Goal: Navigation & Orientation: Find specific page/section

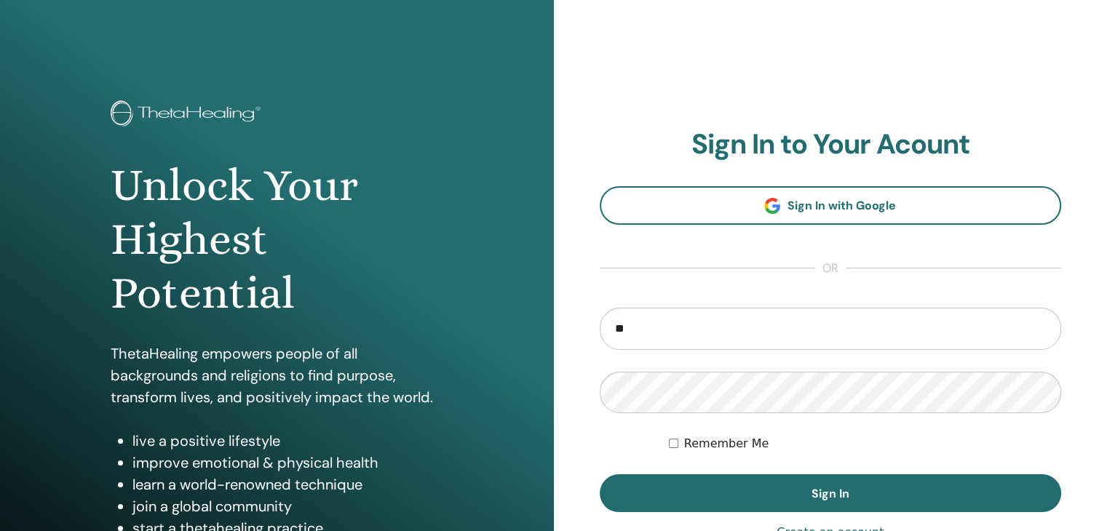
type input "**********"
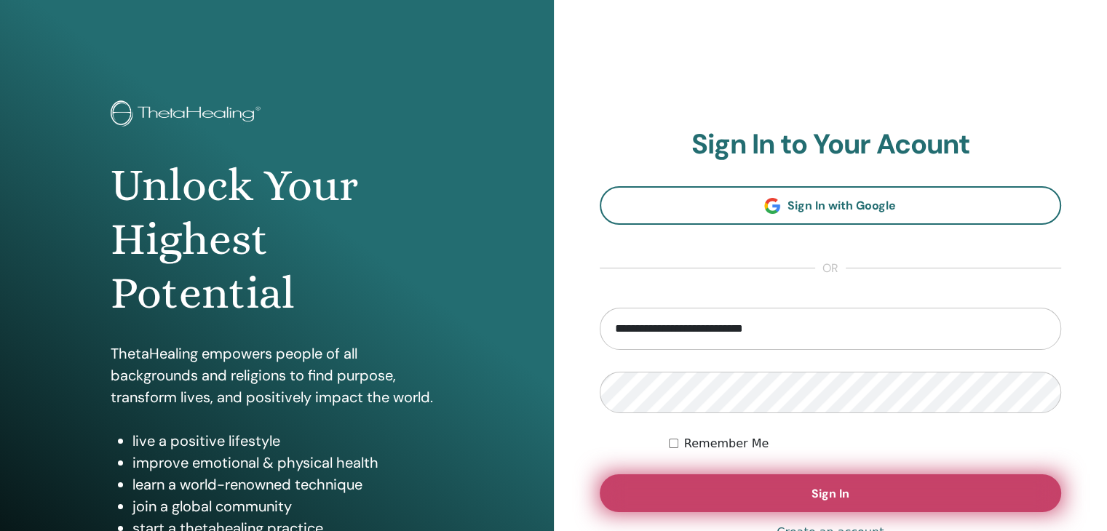
click at [825, 492] on span "Sign In" at bounding box center [830, 493] width 38 height 15
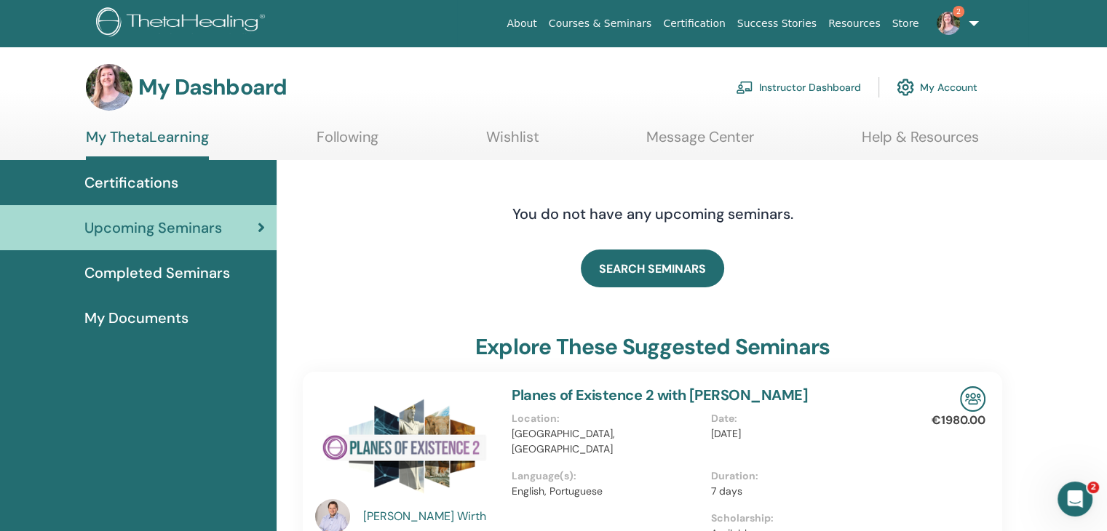
click at [148, 276] on span "Completed Seminars" at bounding box center [157, 273] width 146 height 22
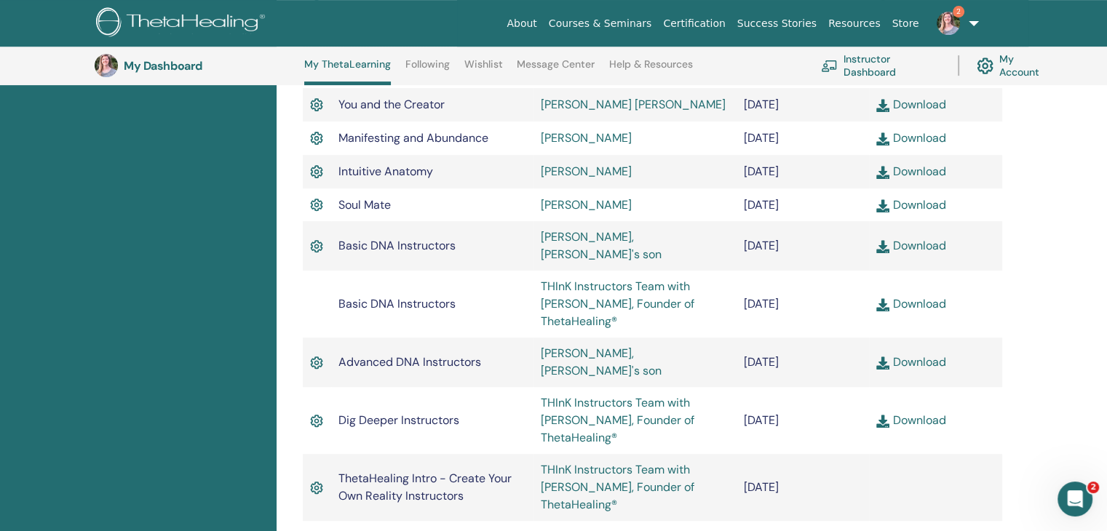
scroll to position [693, 0]
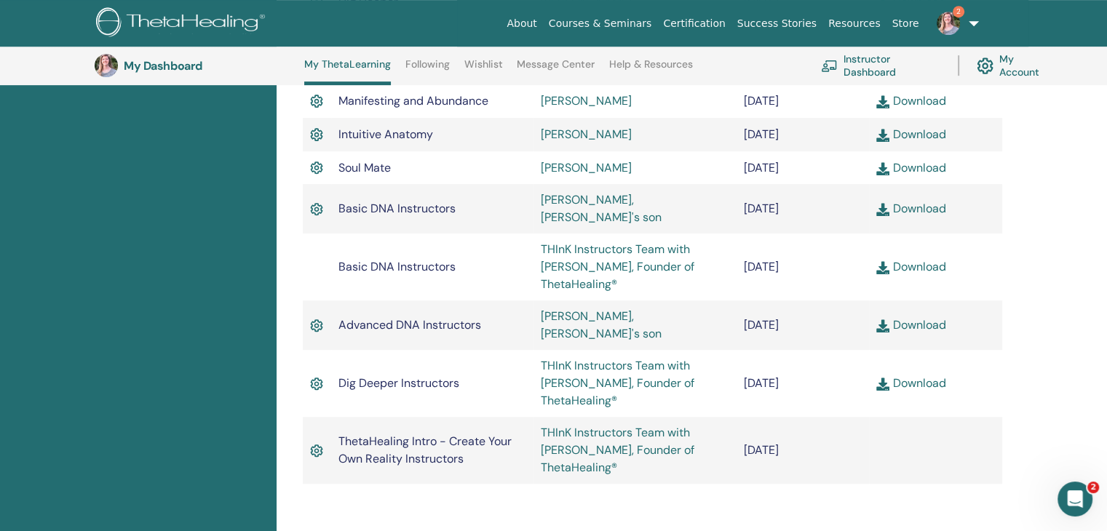
drag, startPoint x: 835, startPoint y: 356, endPoint x: 782, endPoint y: 356, distance: 53.1
click at [782, 356] on td "January/27, 2021" at bounding box center [802, 383] width 133 height 67
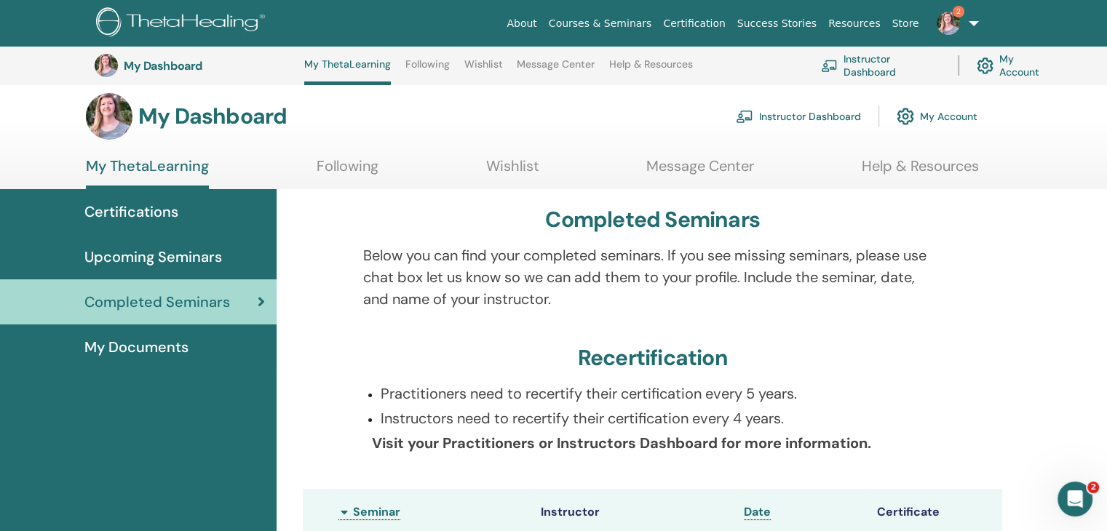
scroll to position [0, 0]
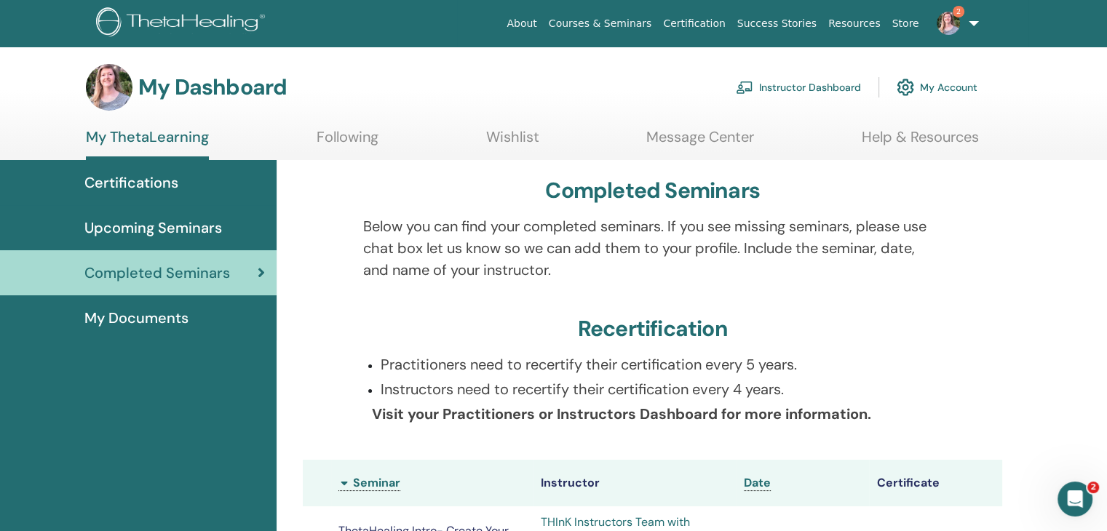
click at [972, 20] on link "2" at bounding box center [955, 23] width 60 height 47
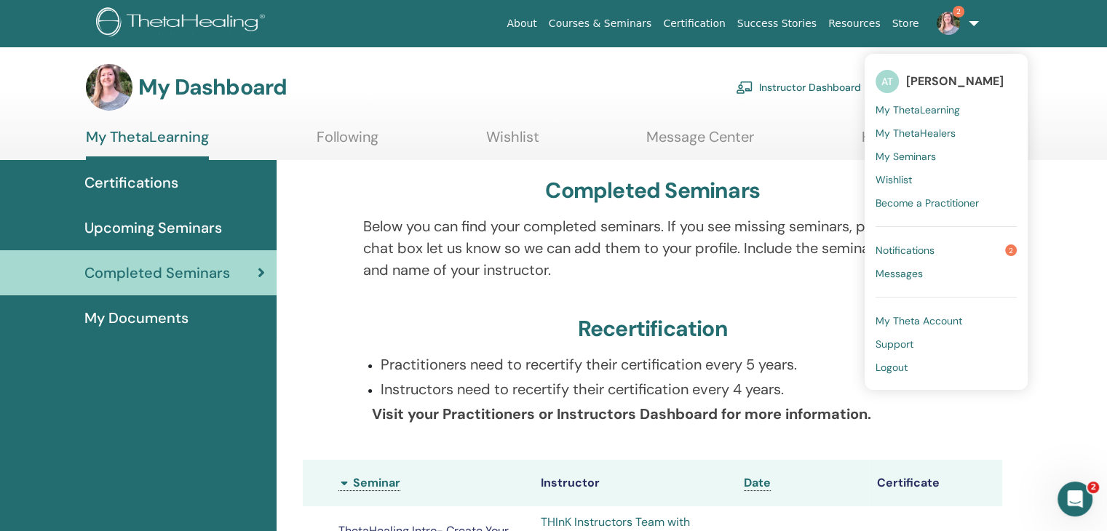
click at [943, 108] on span "My ThetaLearning" at bounding box center [917, 109] width 84 height 13
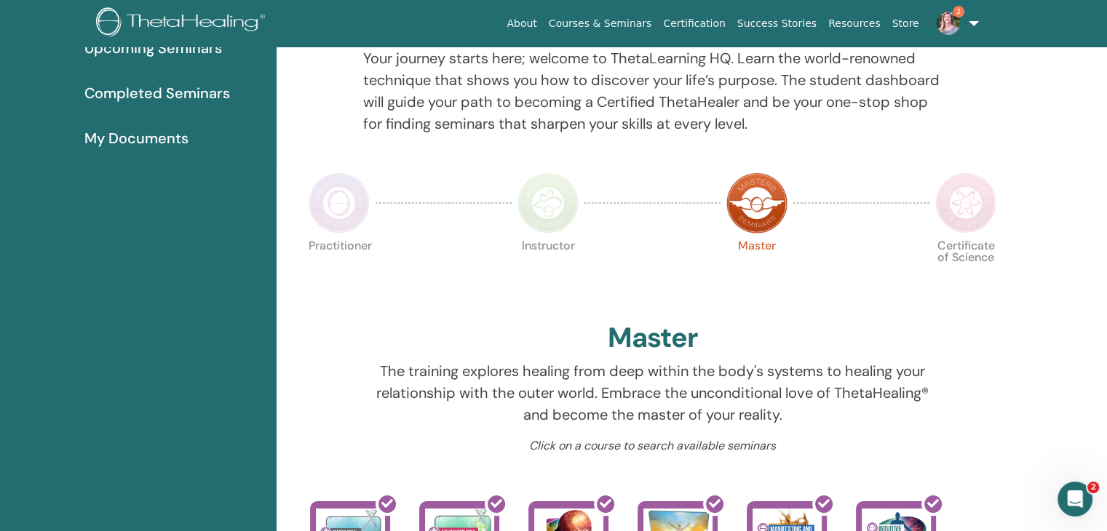
scroll to position [6, 0]
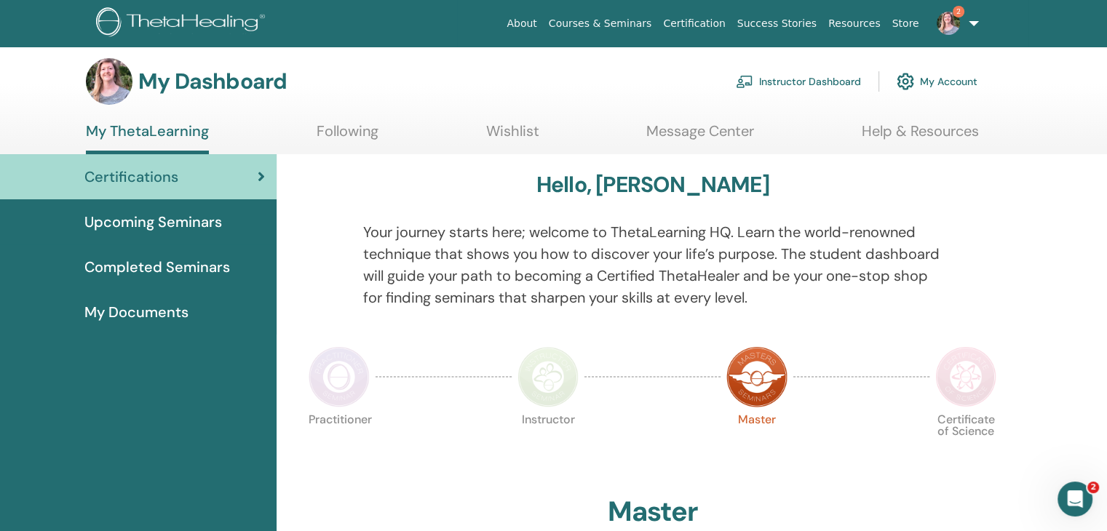
click at [973, 25] on link "2" at bounding box center [955, 23] width 60 height 47
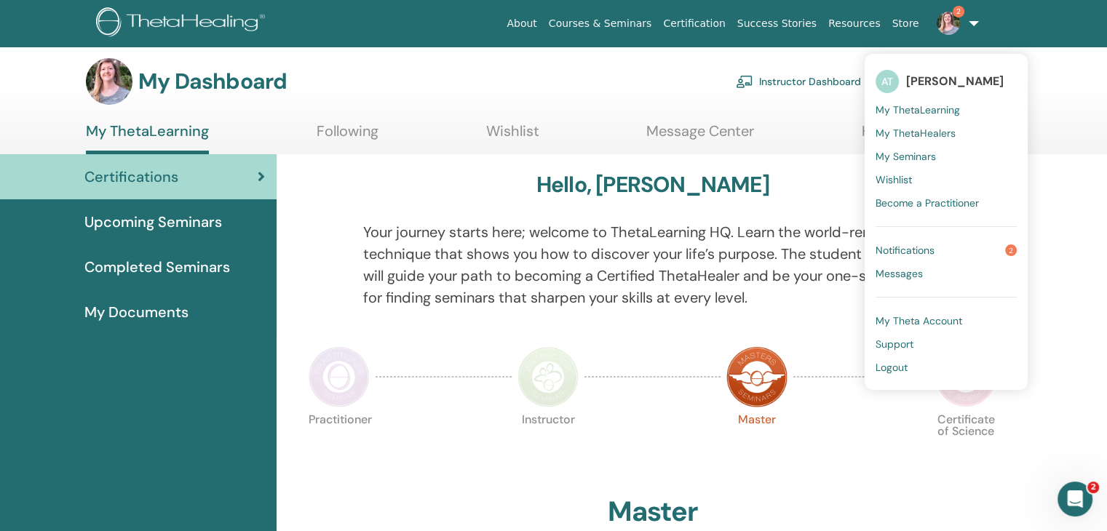
click at [939, 108] on span "My ThetaLearning" at bounding box center [917, 109] width 84 height 13
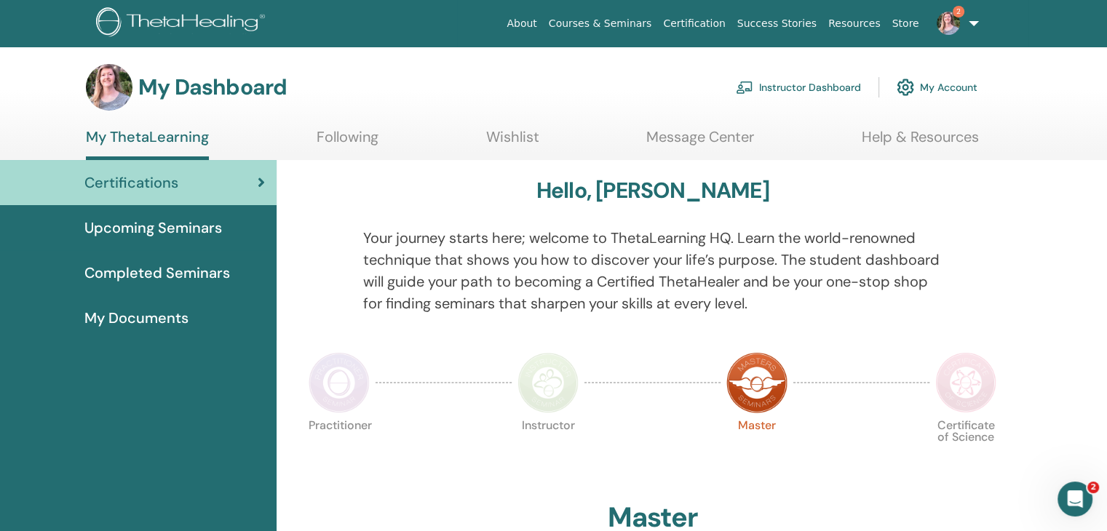
click at [806, 87] on link "Instructor Dashboard" at bounding box center [798, 87] width 125 height 32
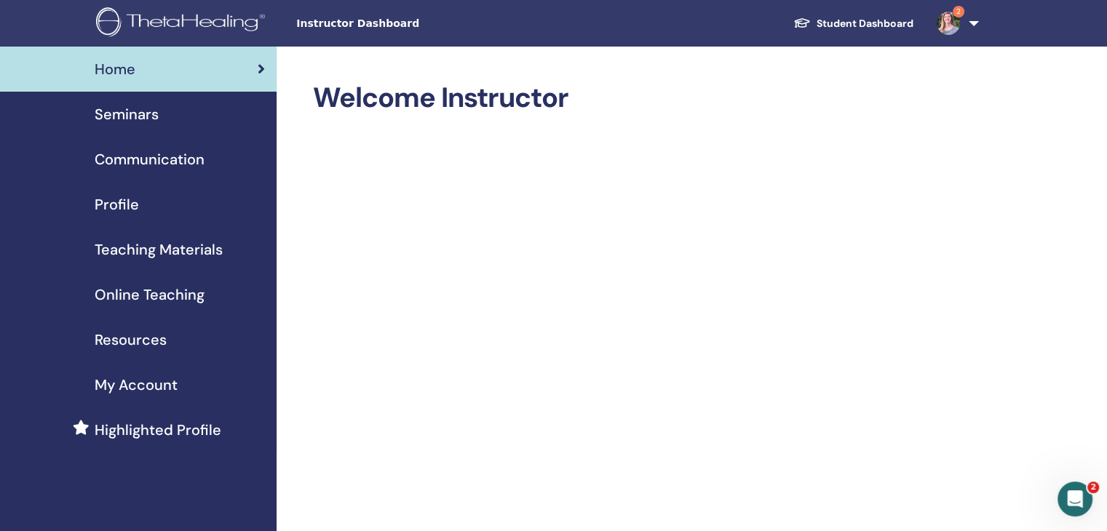
click at [136, 115] on span "Seminars" at bounding box center [127, 114] width 64 height 22
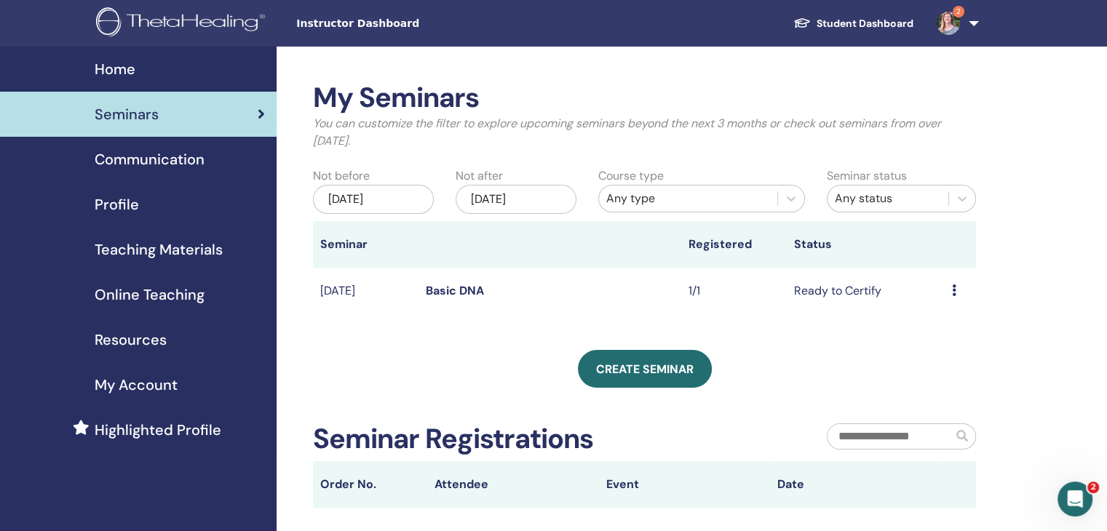
click at [955, 289] on icon at bounding box center [954, 291] width 4 height 12
click at [952, 341] on link "Attendees" at bounding box center [944, 344] width 55 height 15
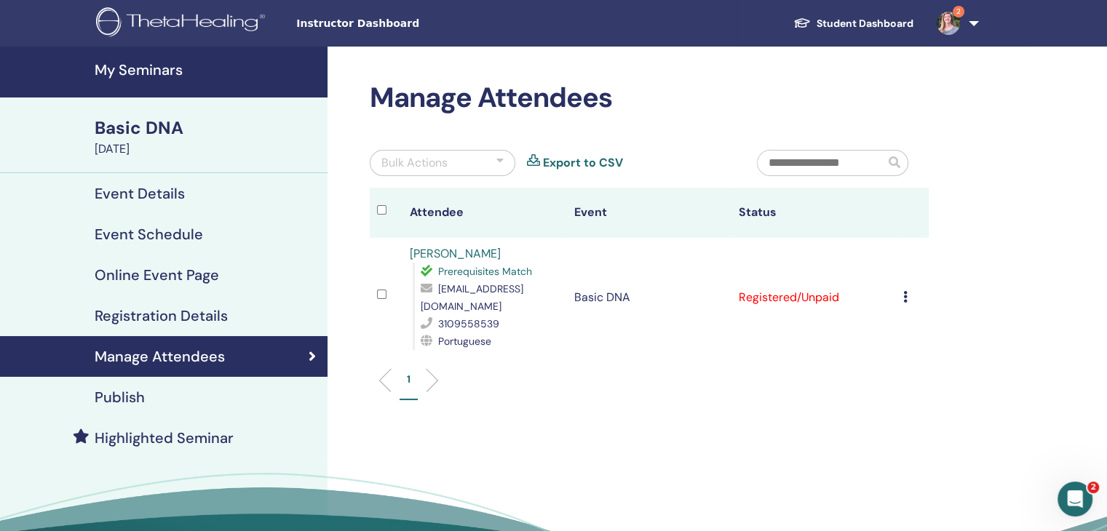
click at [903, 298] on icon at bounding box center [905, 297] width 4 height 12
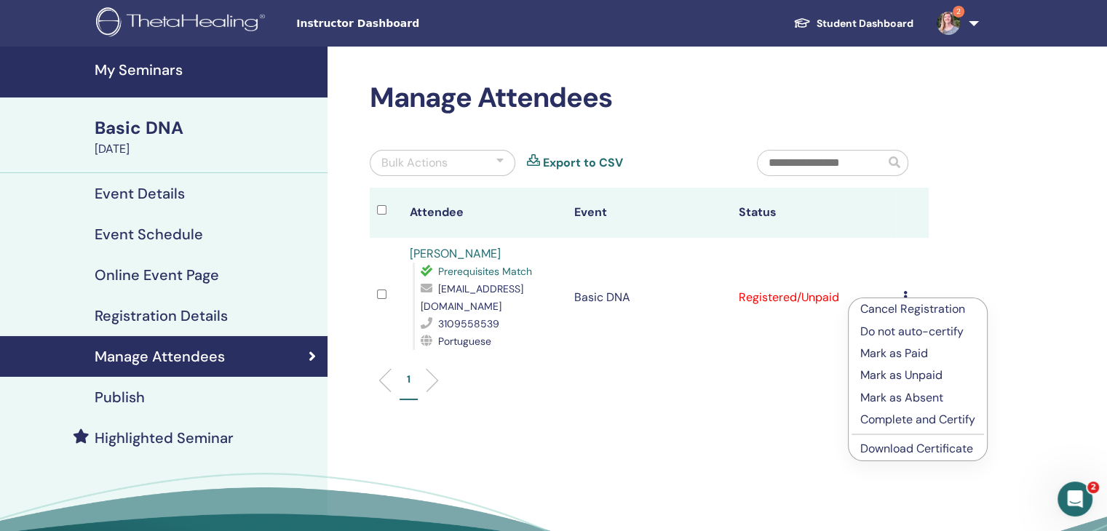
click at [934, 420] on p "Complete and Certify" at bounding box center [917, 419] width 115 height 17
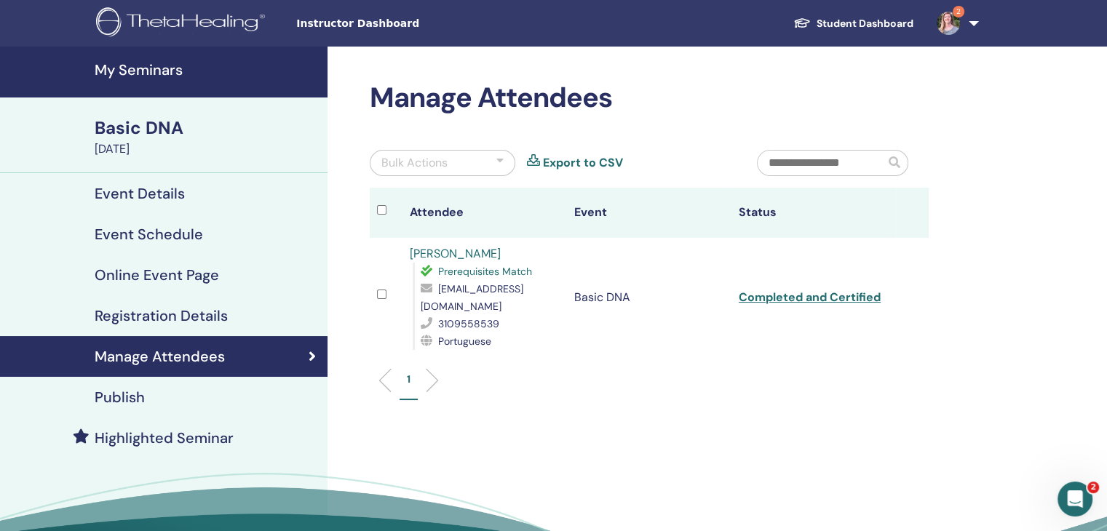
click at [160, 443] on h4 "Highlighted Seminar" at bounding box center [164, 437] width 139 height 17
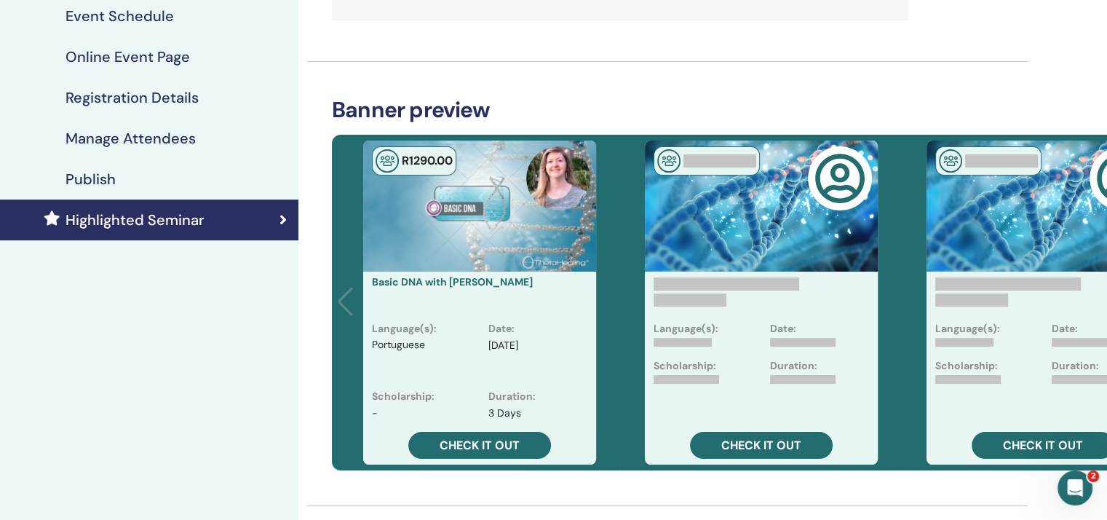
scroll to position [218, 0]
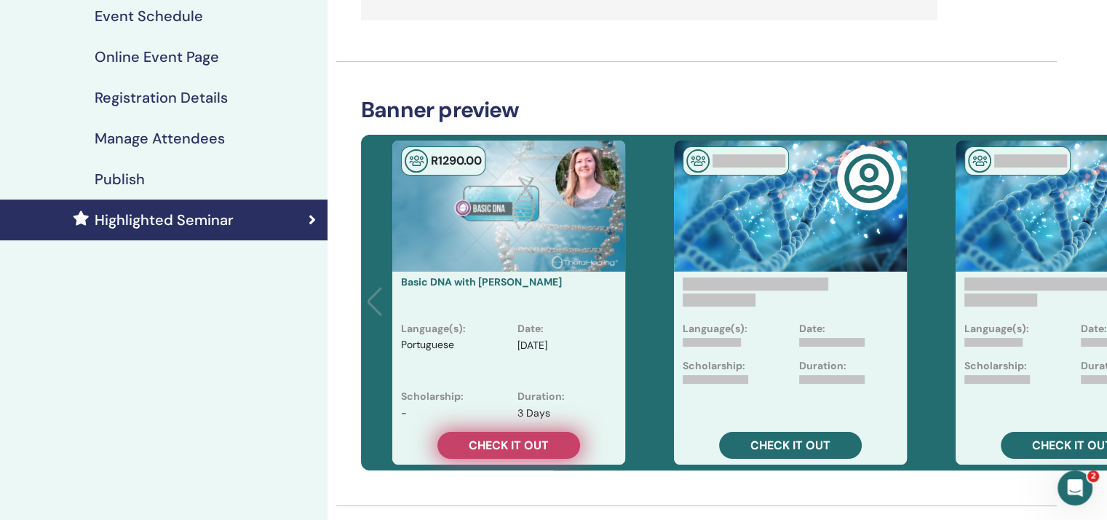
click at [536, 445] on span "Check it out" at bounding box center [509, 444] width 80 height 15
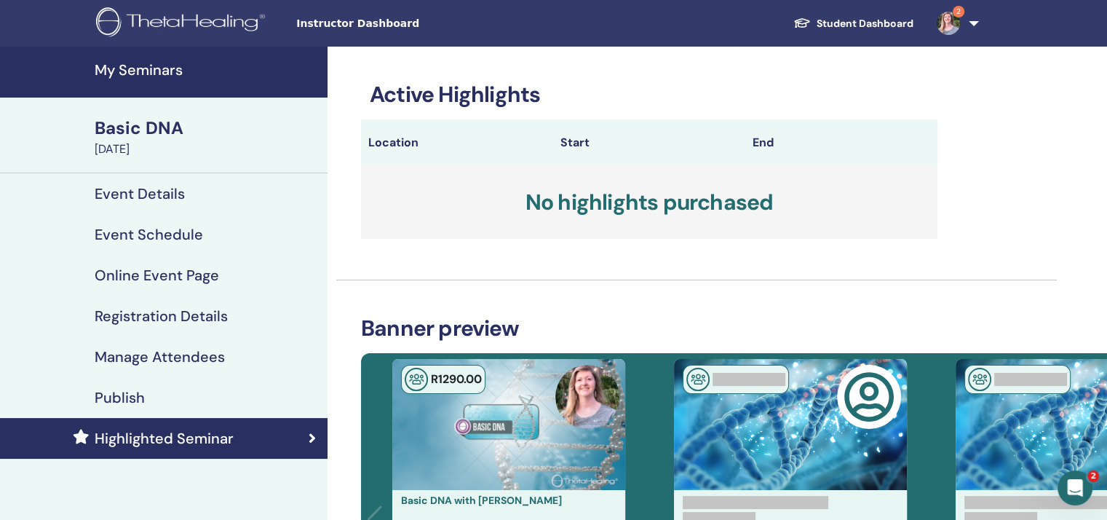
click at [842, 21] on link "Student Dashboard" at bounding box center [853, 23] width 143 height 27
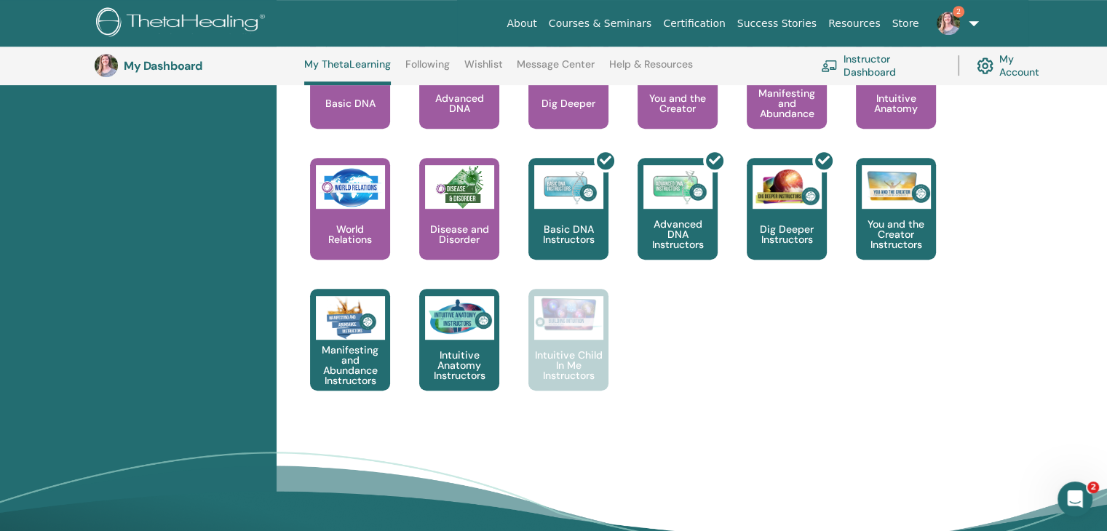
scroll to position [547, 0]
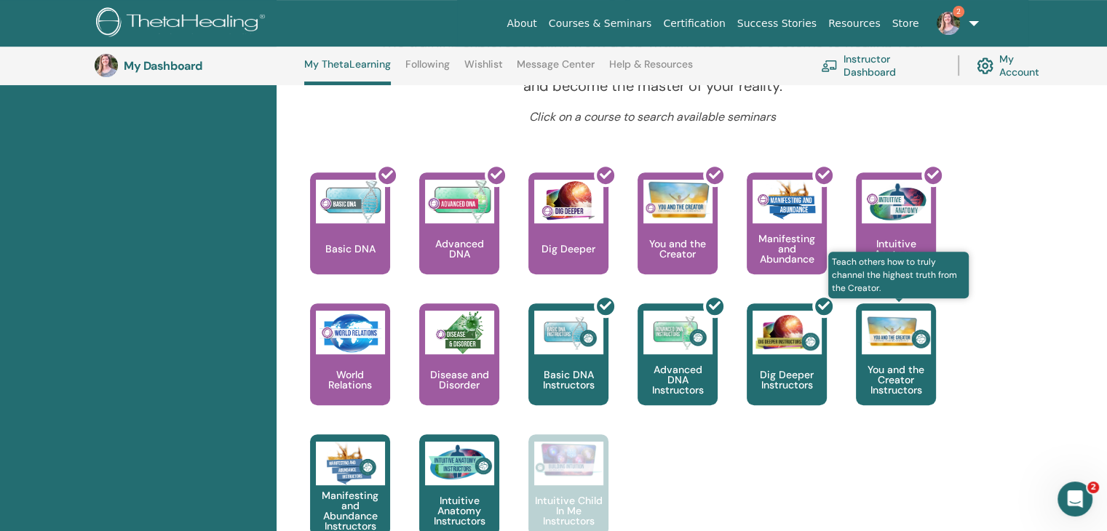
click at [907, 373] on p "You and the Creator Instructors" at bounding box center [896, 380] width 80 height 31
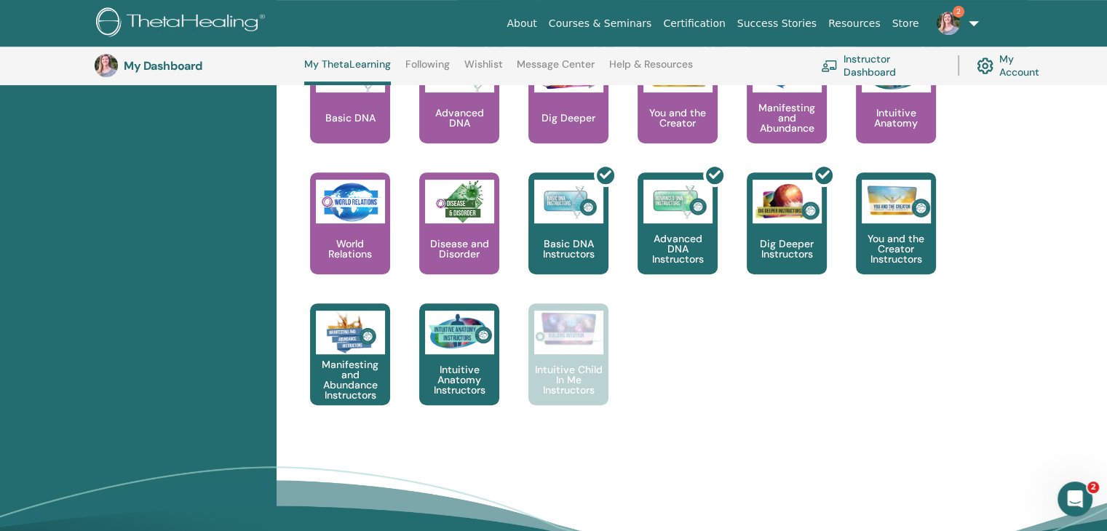
scroll to position [693, 0]
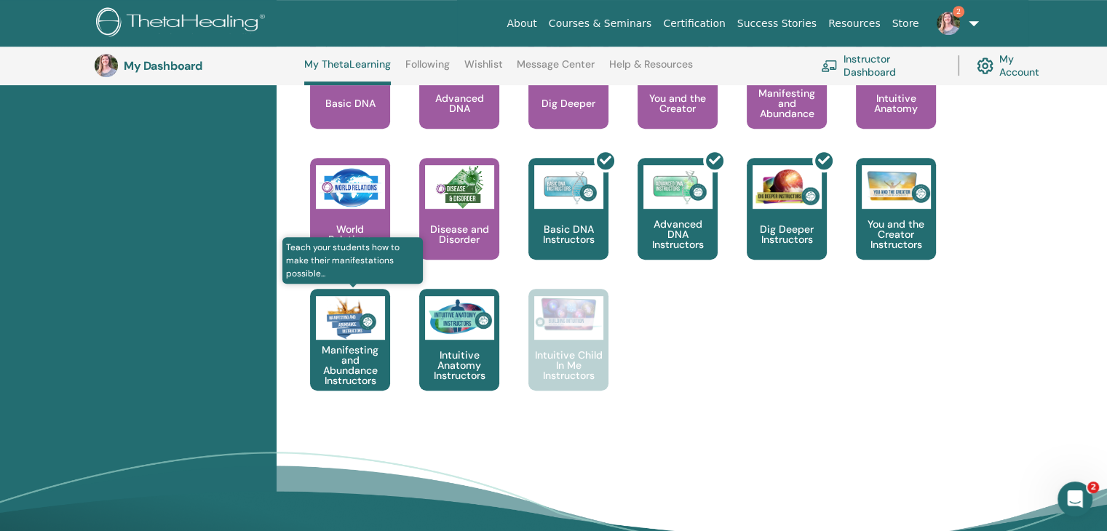
click at [367, 348] on p "Manifesting and Abundance Instructors" at bounding box center [350, 365] width 80 height 41
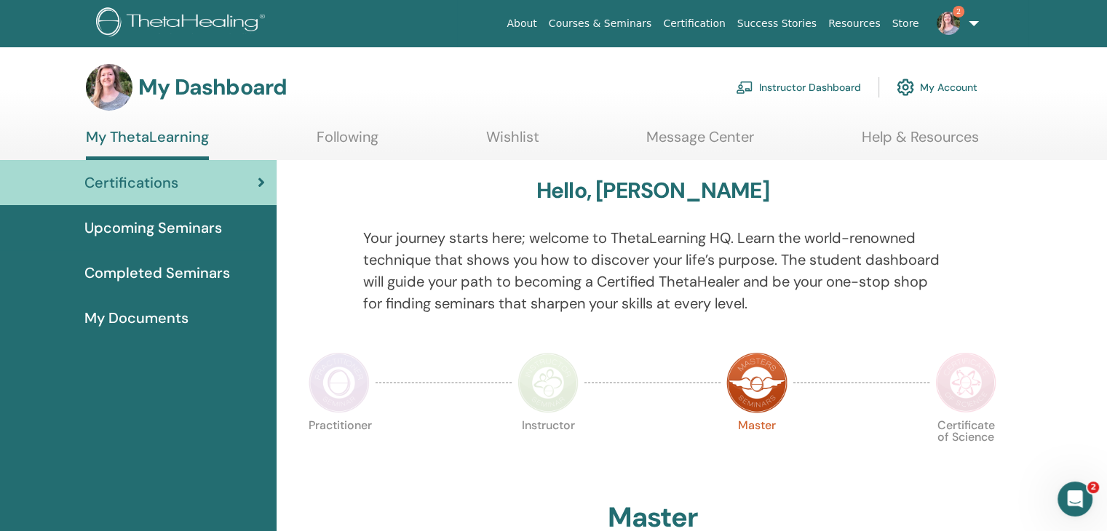
click at [170, 227] on span "Upcoming Seminars" at bounding box center [153, 228] width 138 height 22
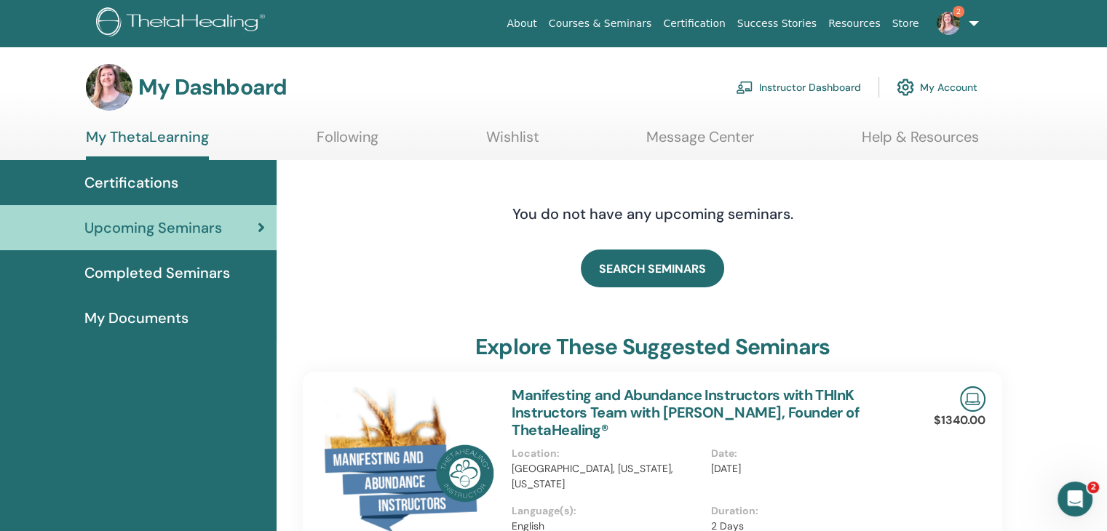
click at [138, 183] on span "Certifications" at bounding box center [131, 183] width 94 height 22
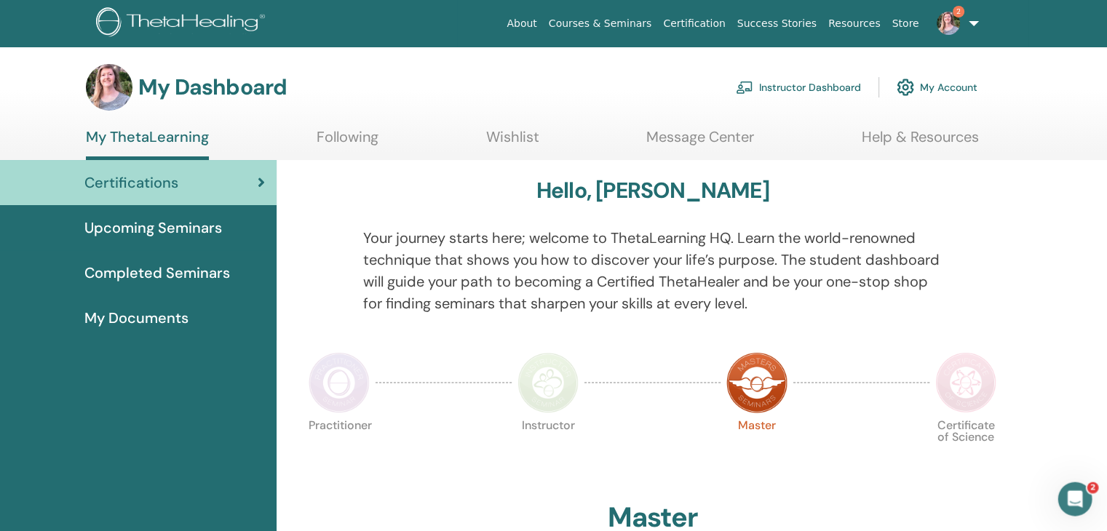
click at [939, 90] on link "My Account" at bounding box center [937, 87] width 81 height 32
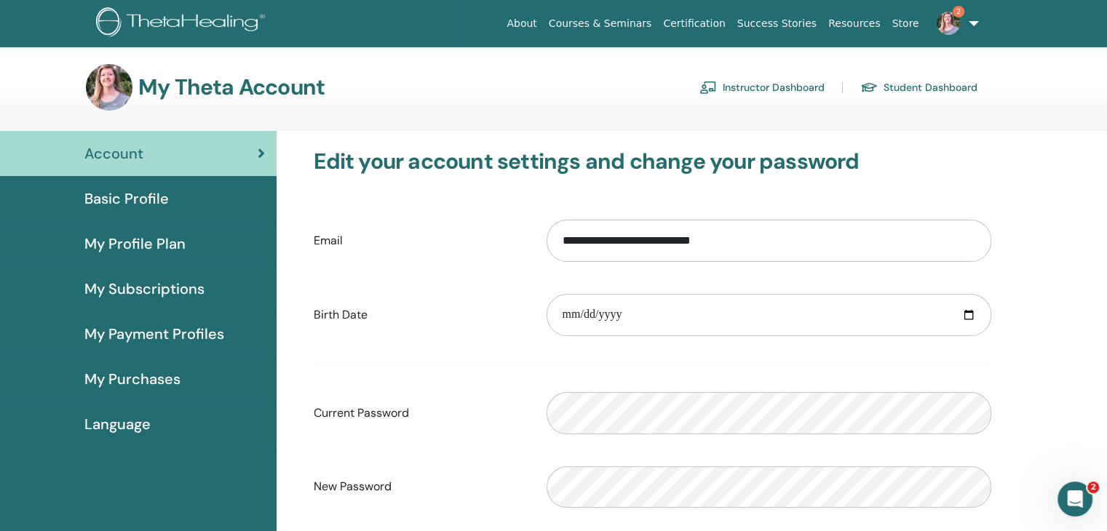
click at [146, 192] on span "Basic Profile" at bounding box center [126, 199] width 84 height 22
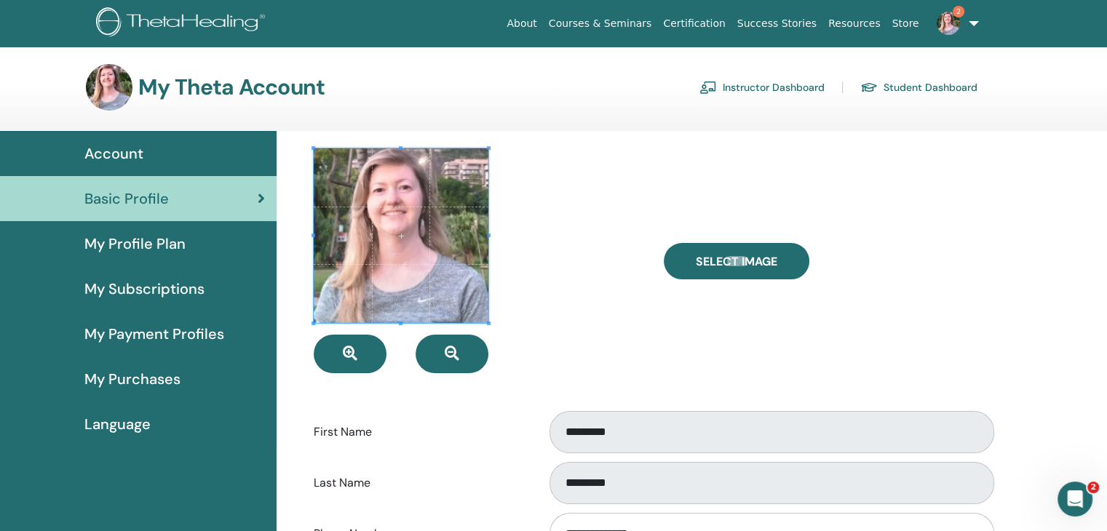
click at [133, 241] on span "My Profile Plan" at bounding box center [134, 244] width 101 height 22
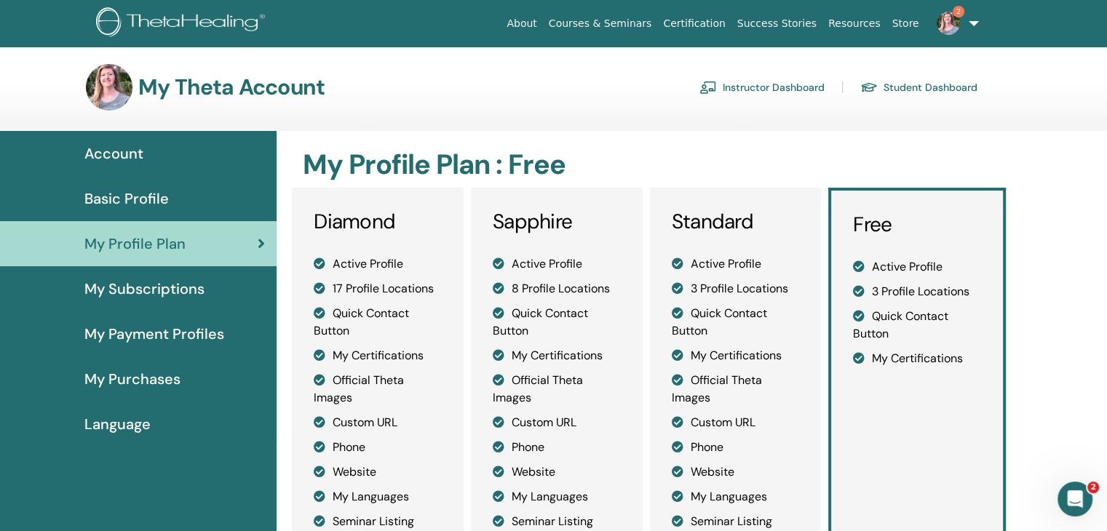
click at [128, 288] on span "My Subscriptions" at bounding box center [144, 289] width 120 height 22
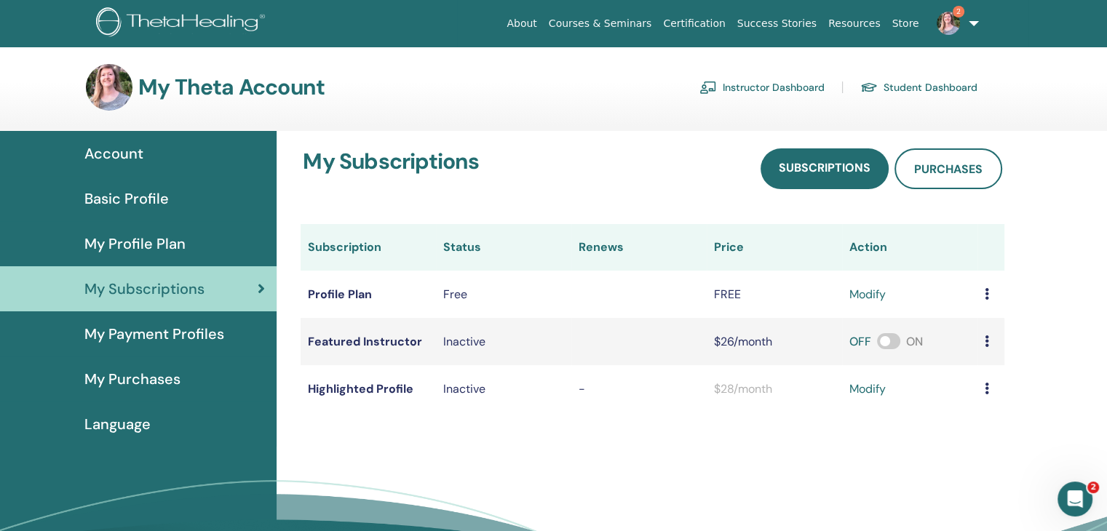
click at [137, 338] on span "My Payment Profiles" at bounding box center [154, 334] width 140 height 22
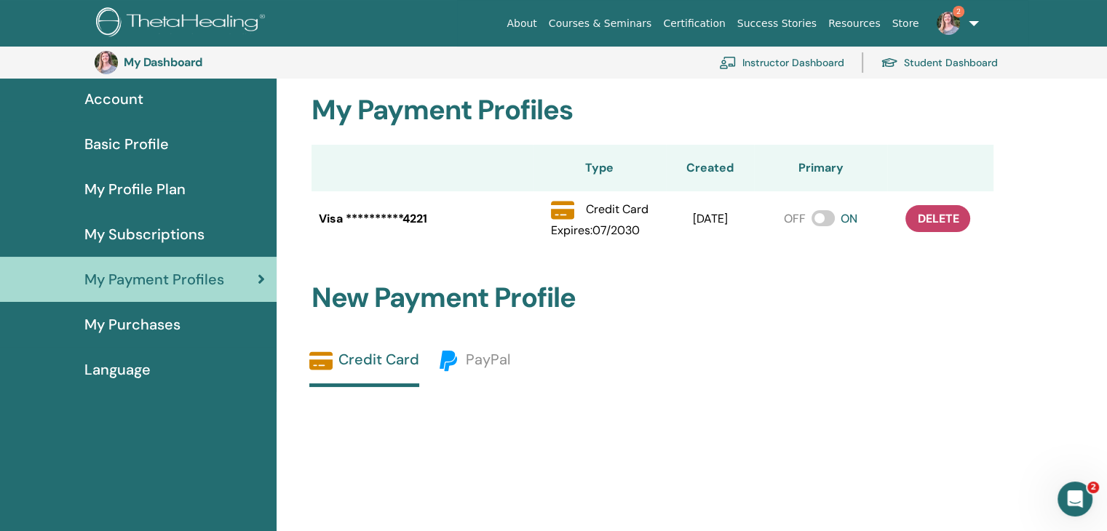
scroll to position [178, 0]
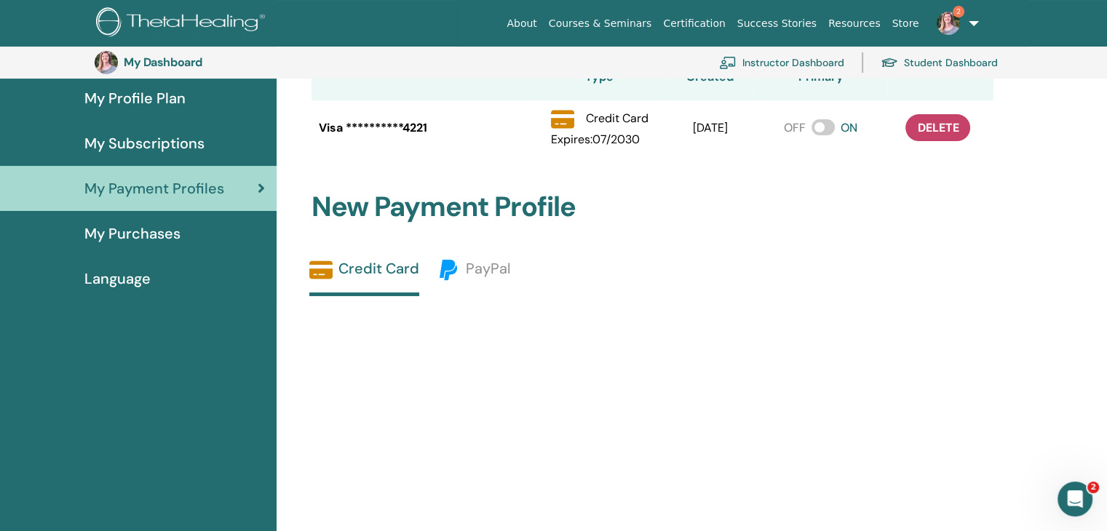
click at [151, 231] on span "My Purchases" at bounding box center [132, 234] width 96 height 22
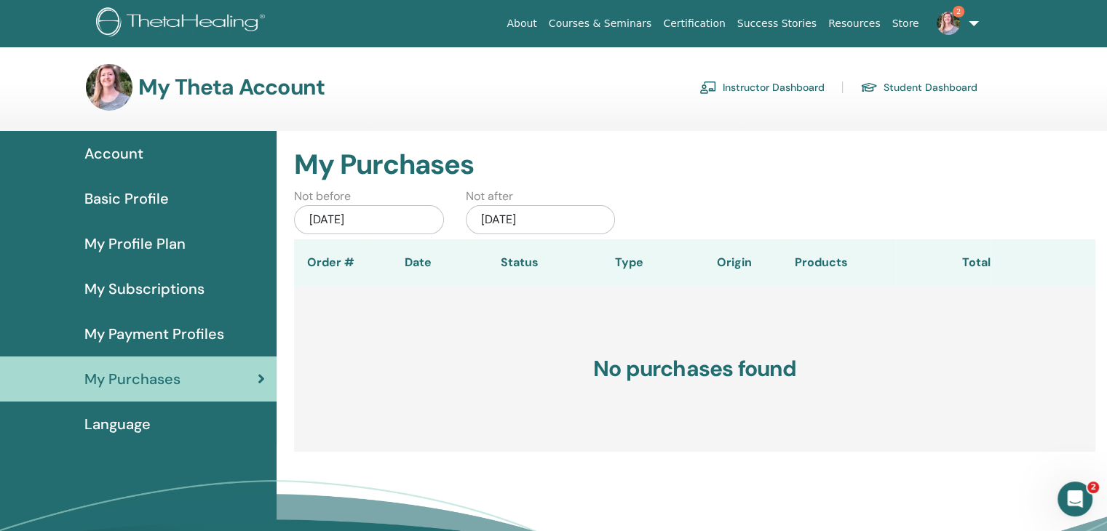
click at [125, 425] on span "Language" at bounding box center [117, 424] width 66 height 22
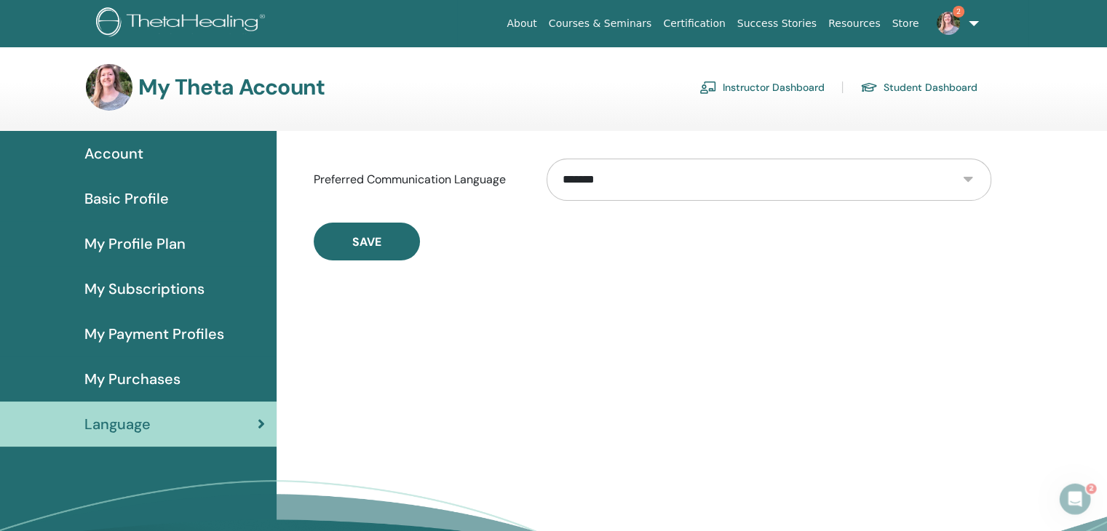
click at [131, 156] on span "Account" at bounding box center [113, 154] width 59 height 22
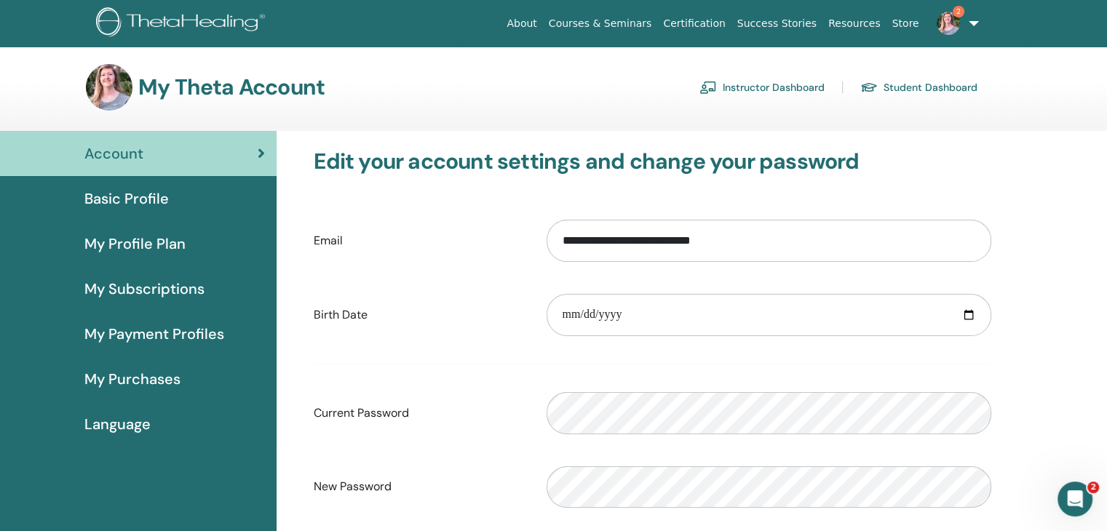
click at [157, 242] on span "My Profile Plan" at bounding box center [134, 244] width 101 height 22
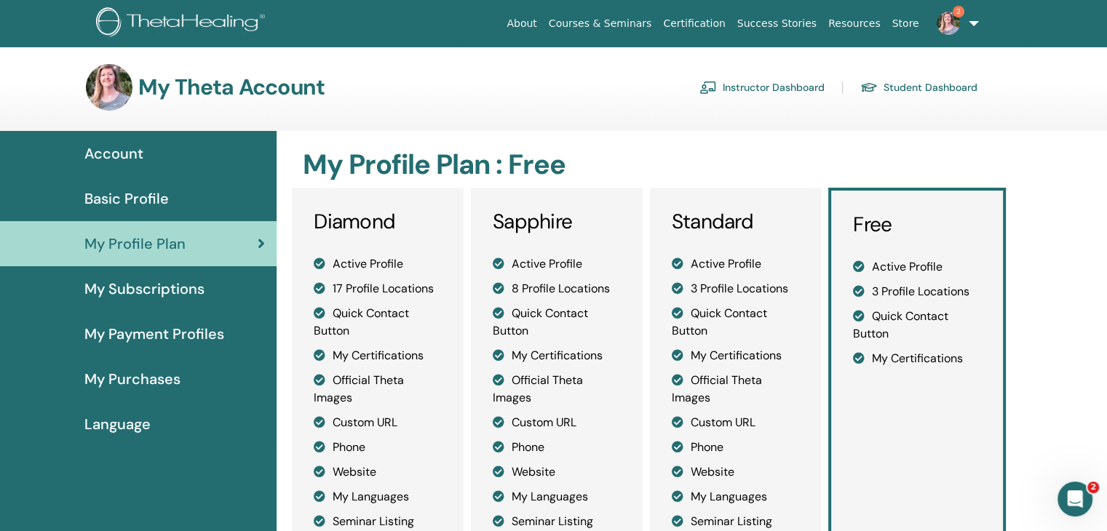
click at [118, 153] on span "Account" at bounding box center [113, 154] width 59 height 22
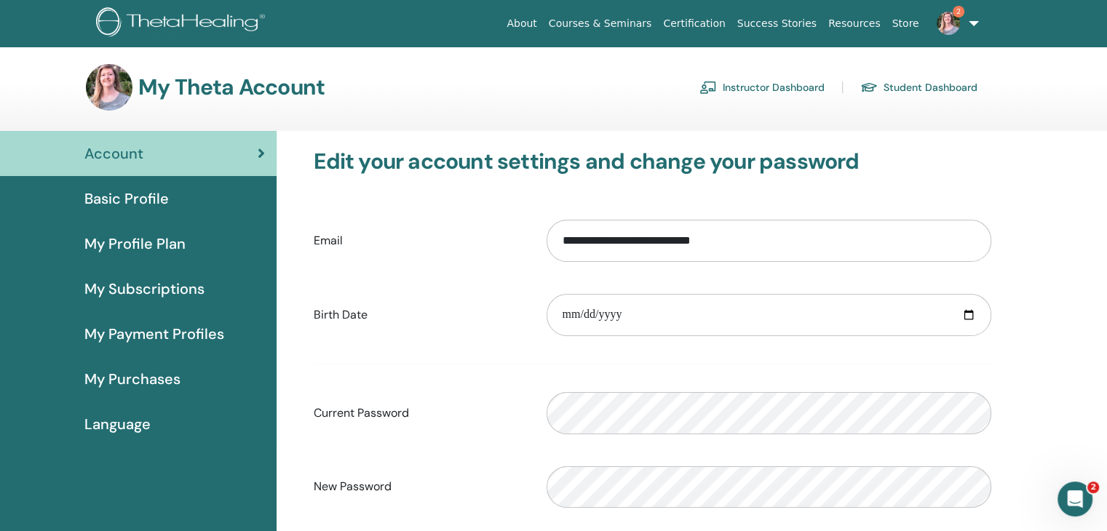
click at [902, 87] on link "Student Dashboard" at bounding box center [918, 87] width 117 height 23
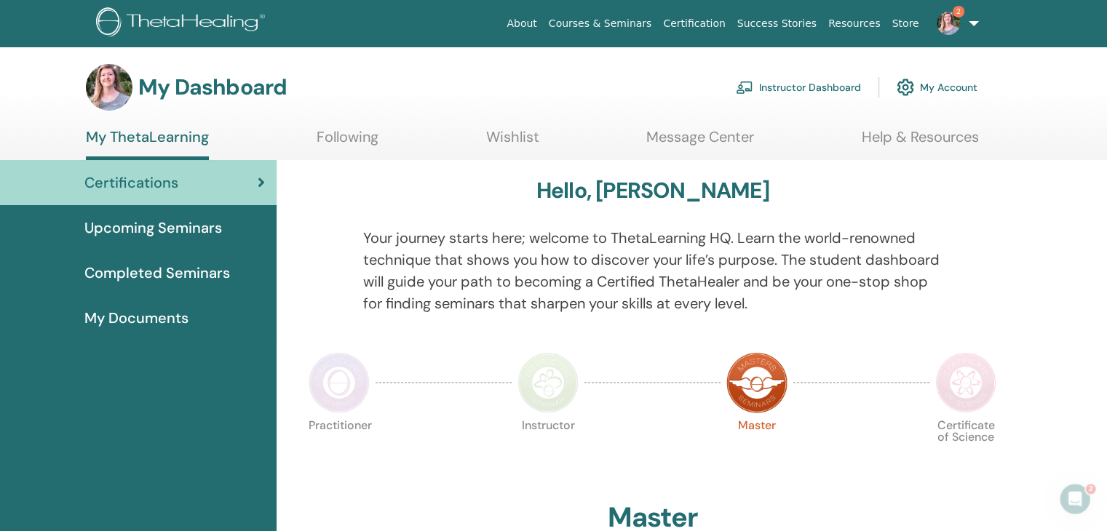
click at [341, 140] on link "Following" at bounding box center [348, 142] width 62 height 28
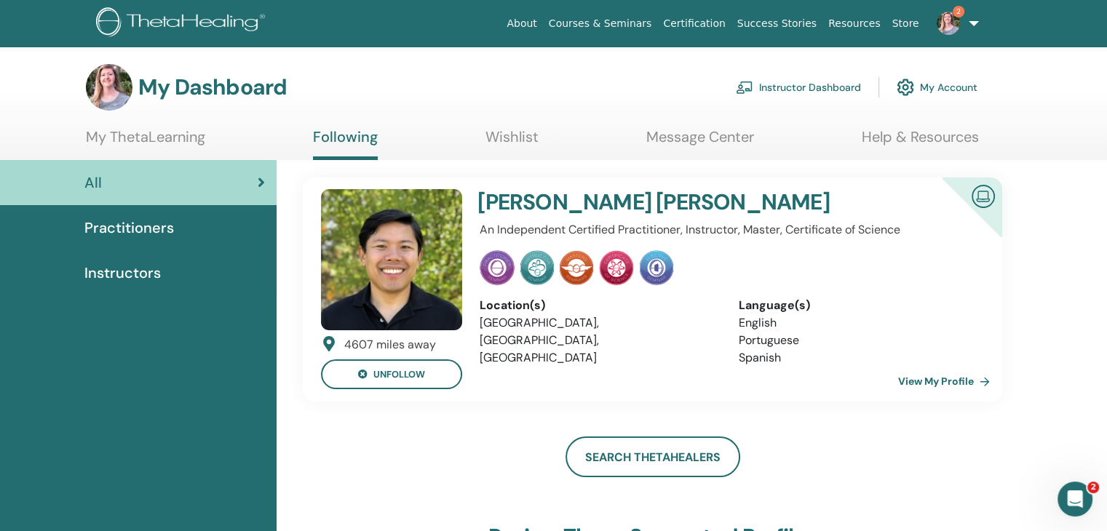
click at [505, 129] on link "Wishlist" at bounding box center [511, 142] width 53 height 28
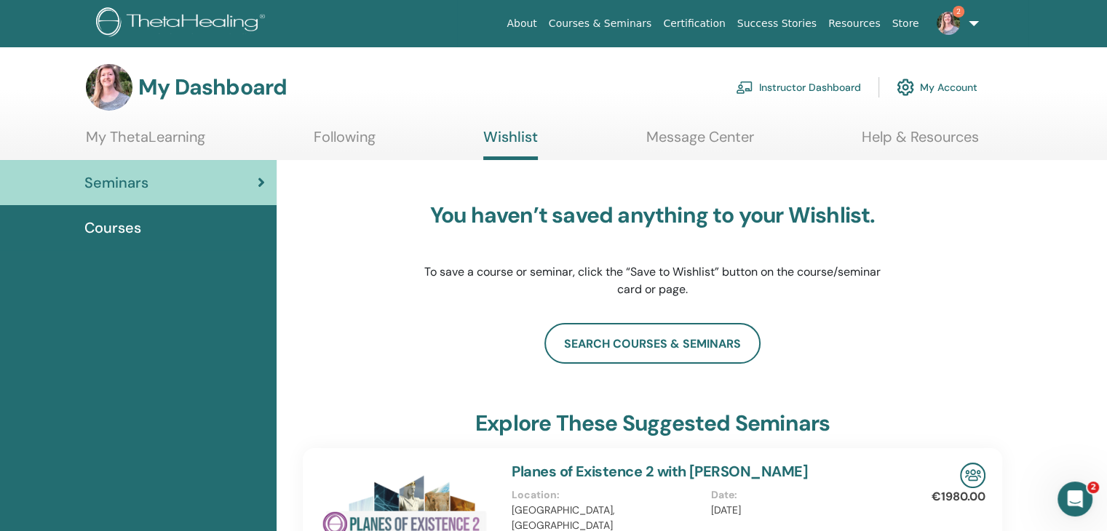
click at [689, 138] on link "Message Center" at bounding box center [700, 142] width 108 height 28
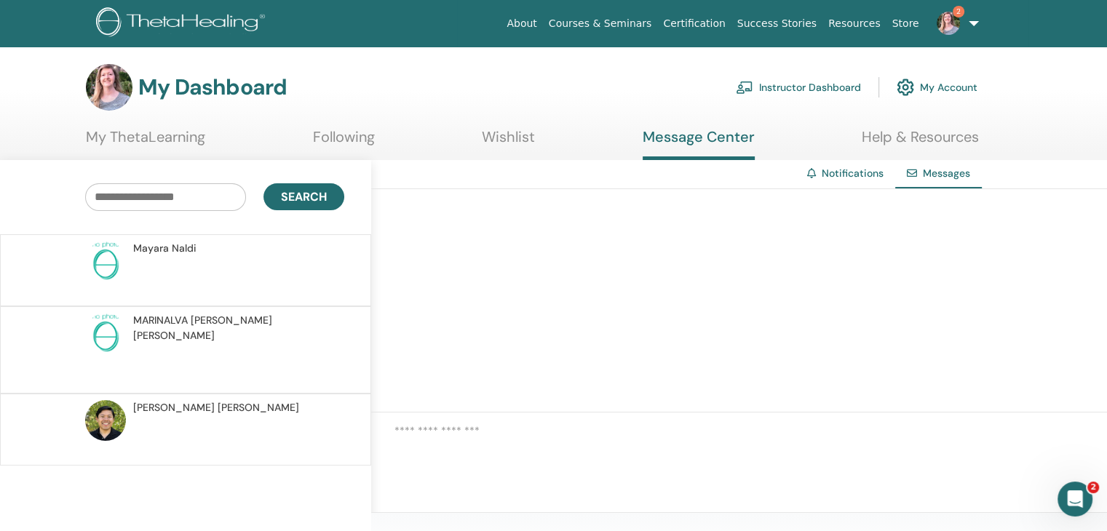
click at [913, 138] on link "Help & Resources" at bounding box center [920, 142] width 117 height 28
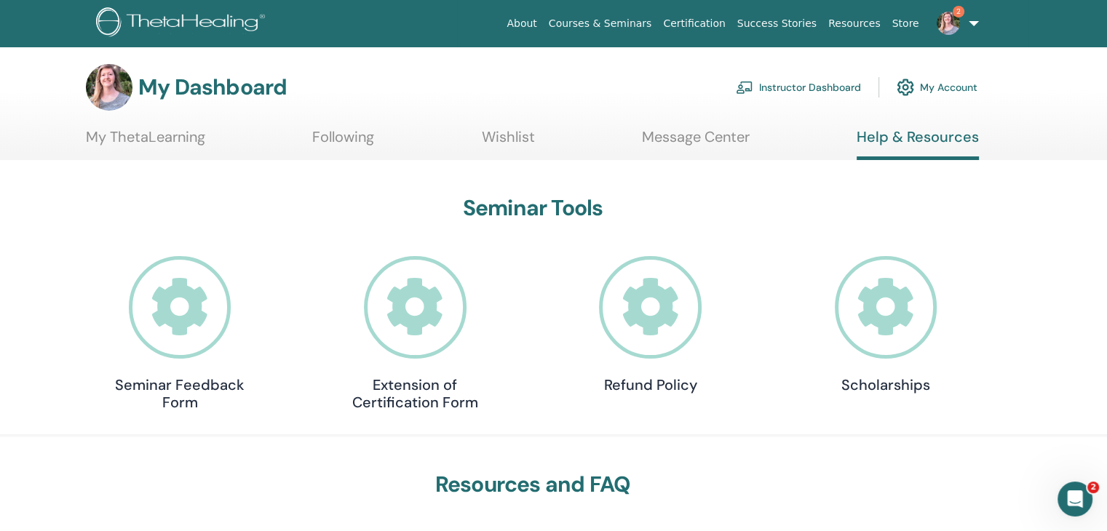
click at [975, 25] on link "2" at bounding box center [955, 23] width 60 height 47
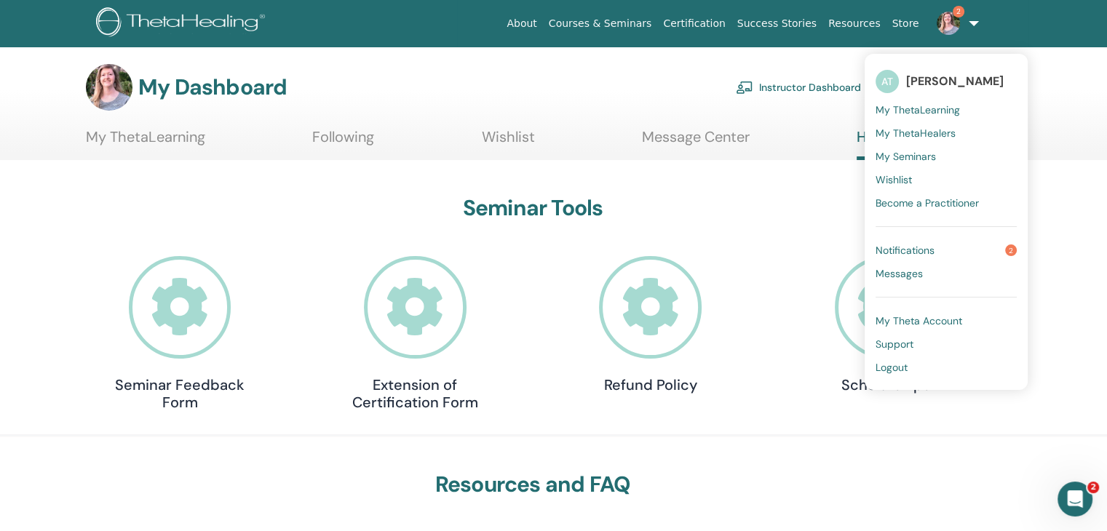
click at [172, 19] on img at bounding box center [183, 23] width 174 height 33
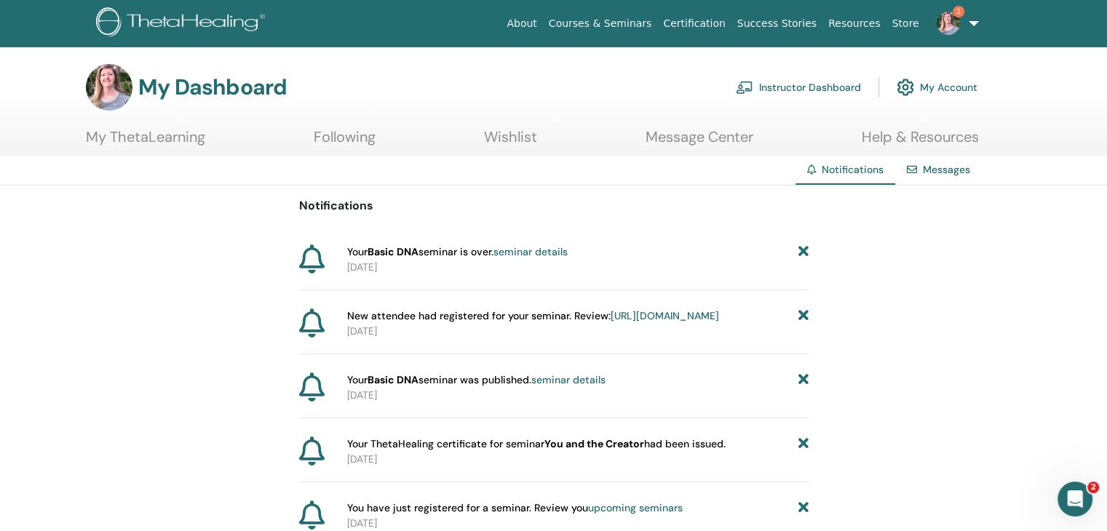
click at [397, 255] on strong "Basic DNA" at bounding box center [393, 251] width 51 height 13
click at [802, 84] on link "Instructor Dashboard" at bounding box center [798, 87] width 125 height 32
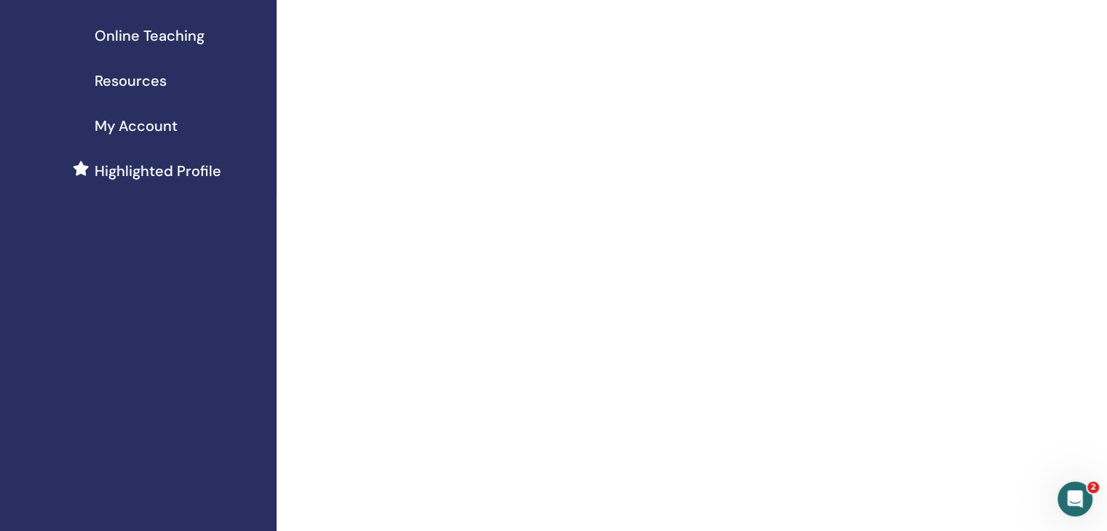
scroll to position [291, 0]
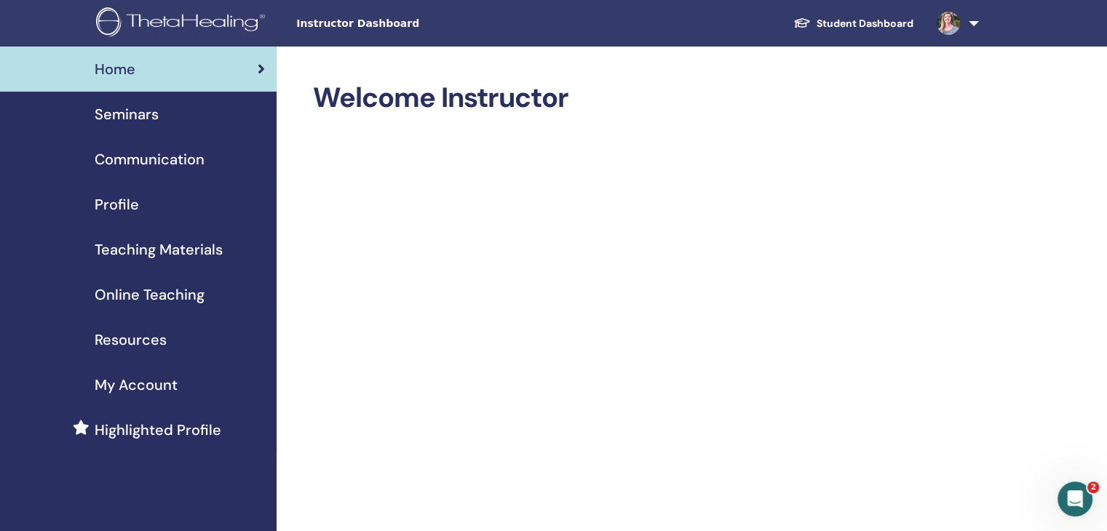
click at [335, 24] on span "Instructor Dashboard" at bounding box center [405, 23] width 218 height 15
click at [126, 203] on span "Profile" at bounding box center [117, 205] width 44 height 22
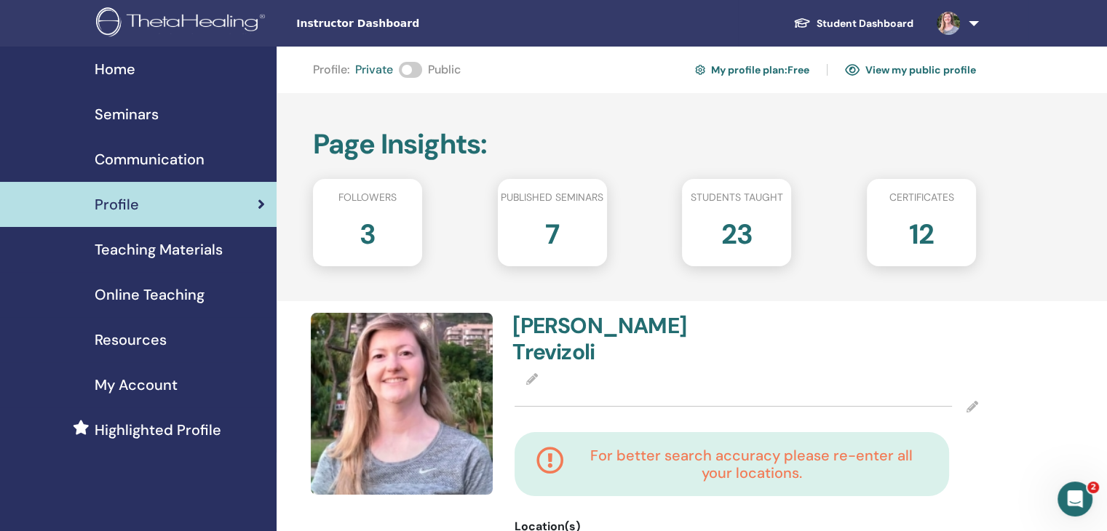
click at [419, 70] on span at bounding box center [410, 70] width 23 height 16
click at [880, 23] on link "Student Dashboard" at bounding box center [853, 23] width 143 height 27
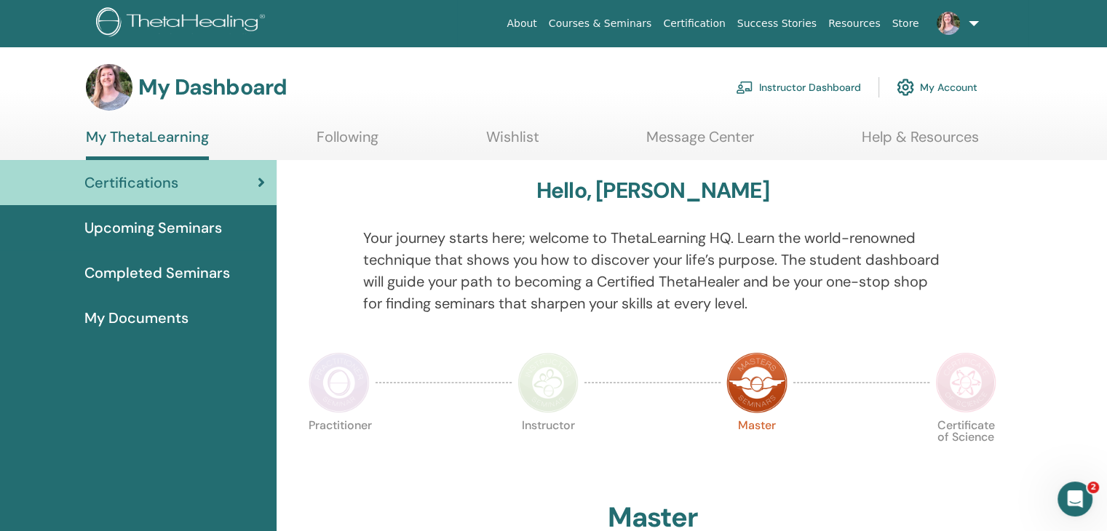
click at [952, 85] on link "My Account" at bounding box center [937, 87] width 81 height 32
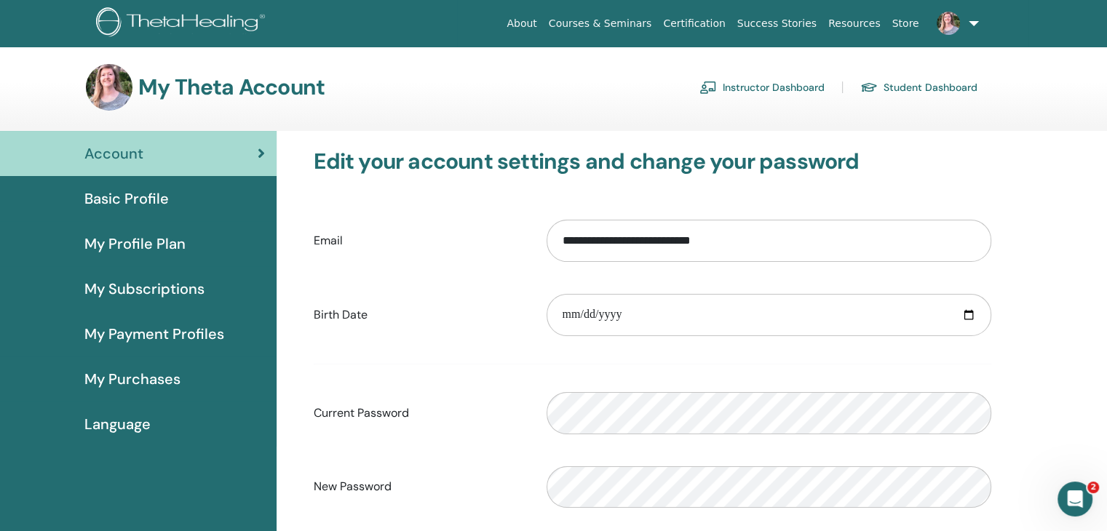
click at [134, 201] on span "Basic Profile" at bounding box center [126, 199] width 84 height 22
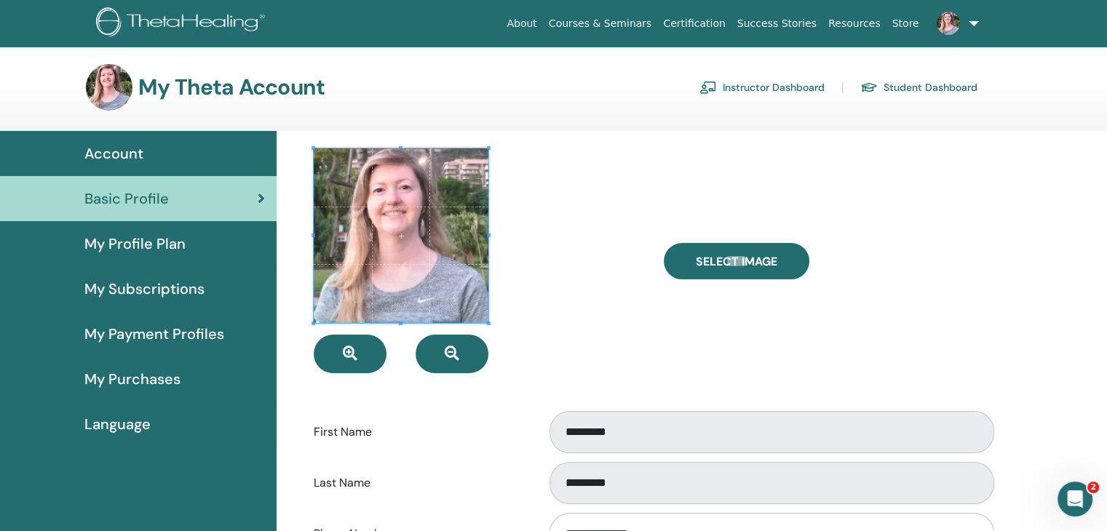
click at [926, 86] on link "Student Dashboard" at bounding box center [918, 87] width 117 height 23
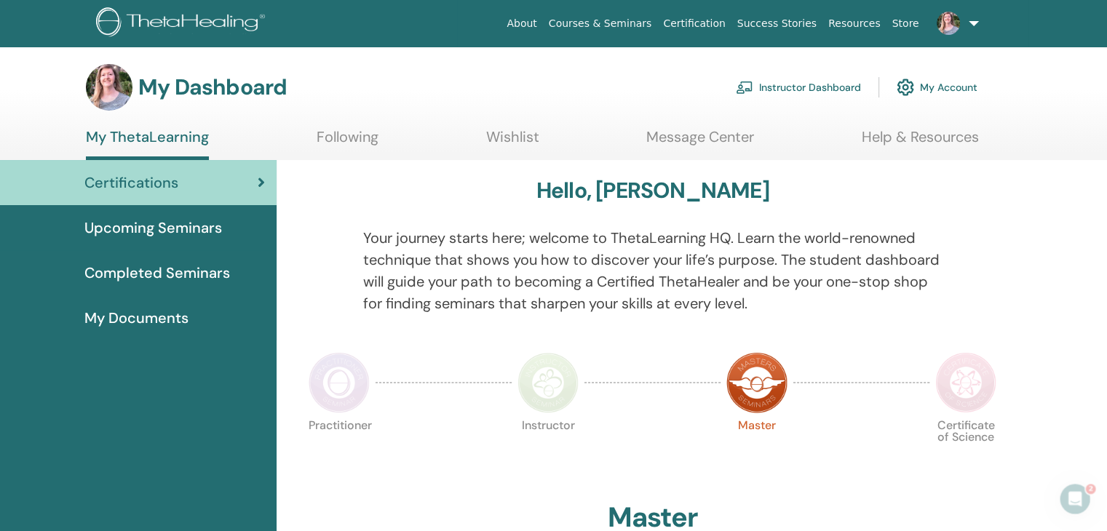
click at [260, 180] on icon at bounding box center [261, 182] width 7 height 15
click at [170, 317] on span "My Documents" at bounding box center [136, 318] width 104 height 22
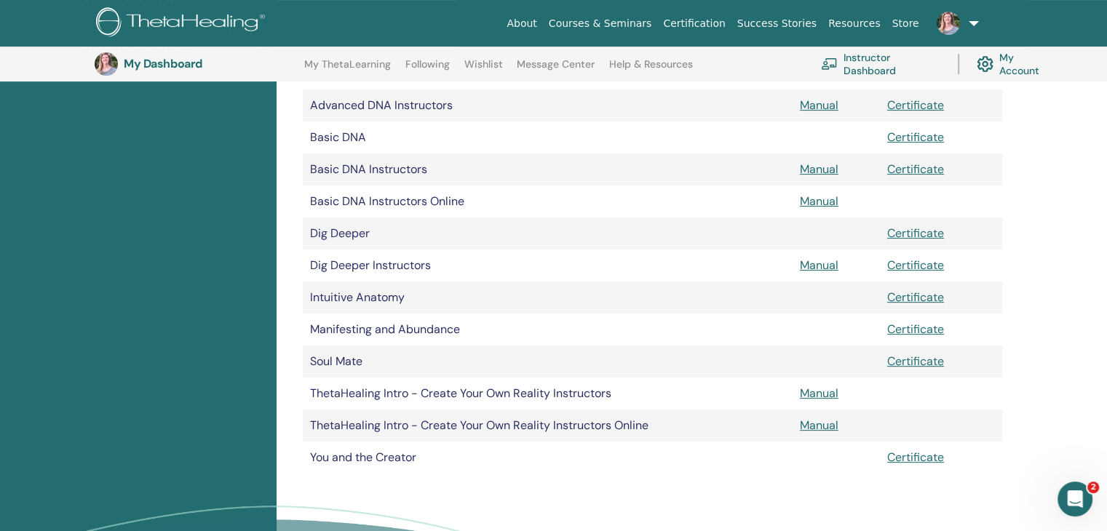
scroll to position [326, 0]
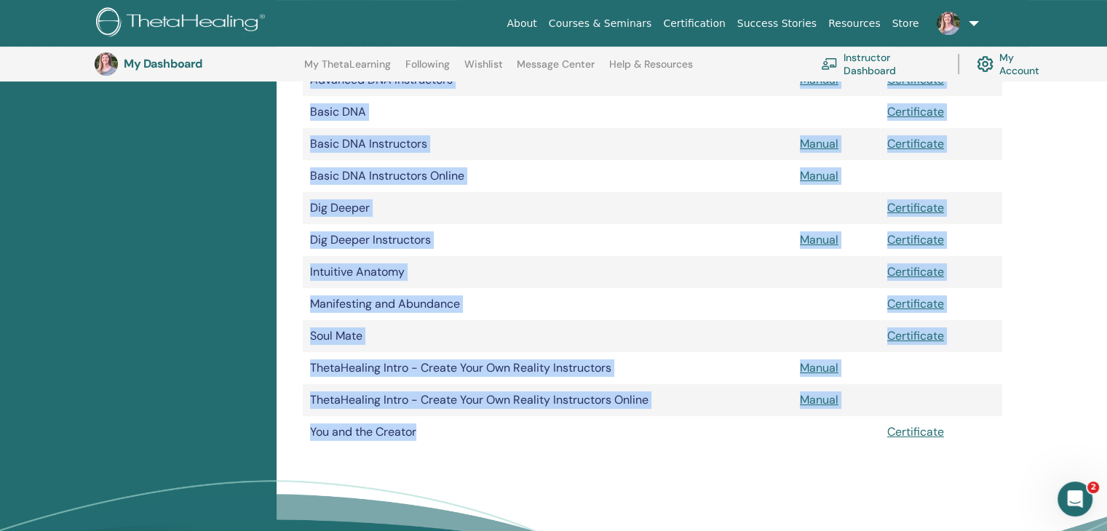
drag, startPoint x: 416, startPoint y: 431, endPoint x: 302, endPoint y: 434, distance: 114.3
click at [302, 434] on div "My Documents Document Manuals Certificates Advanced DNA Certificate Advanced DN…" at bounding box center [652, 165] width 734 height 601
click at [457, 448] on td "You and the Creator" at bounding box center [548, 432] width 490 height 32
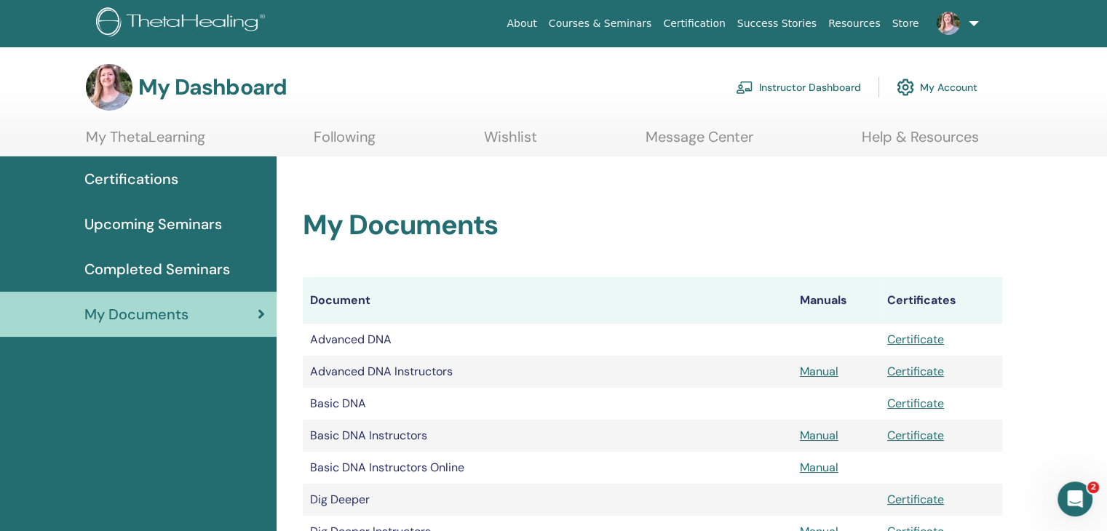
scroll to position [0, 0]
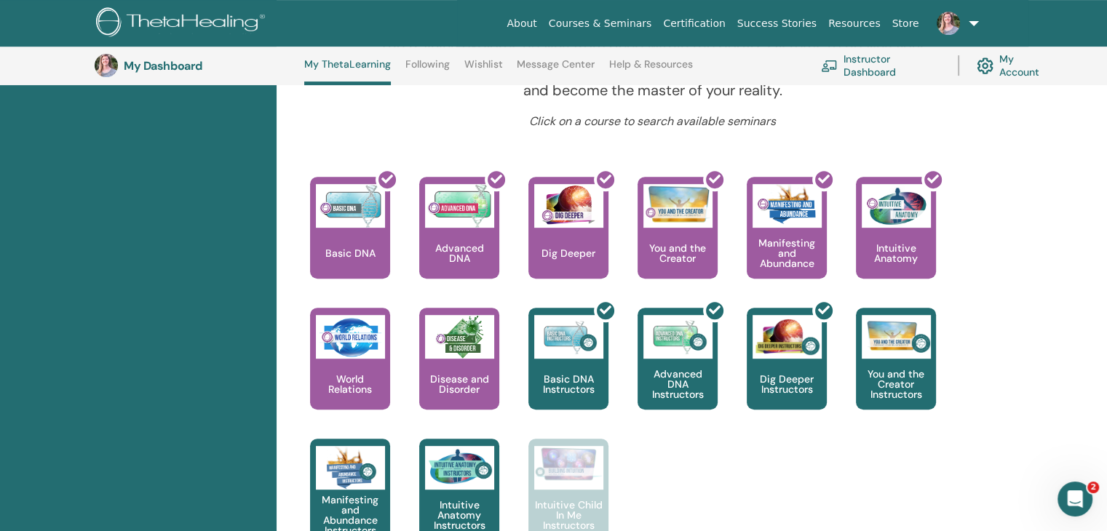
scroll to position [547, 0]
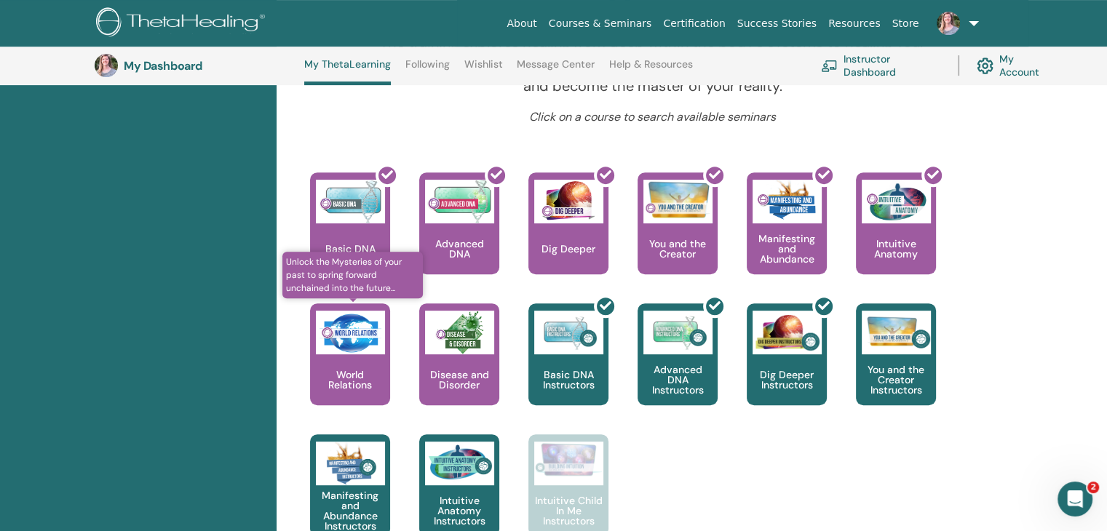
click at [341, 364] on div "World Relations" at bounding box center [350, 354] width 80 height 102
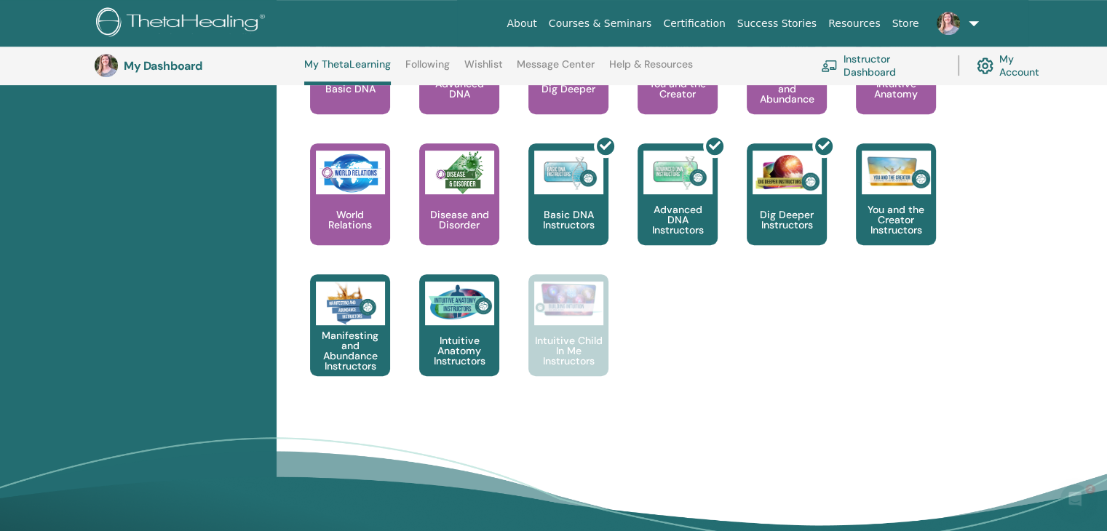
scroll to position [620, 0]
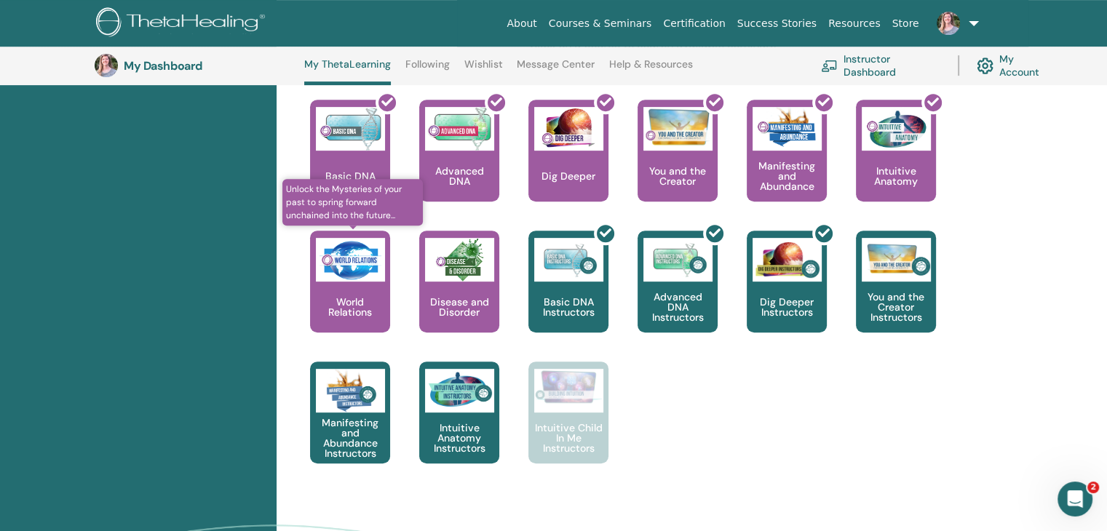
click at [354, 303] on p "World Relations" at bounding box center [350, 307] width 80 height 20
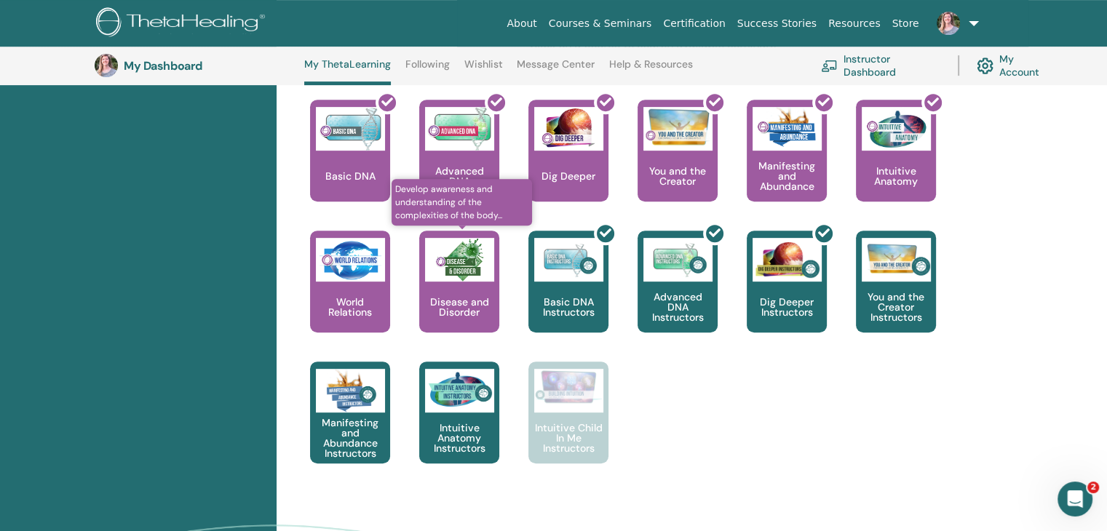
click at [457, 306] on p "Disease and Disorder" at bounding box center [459, 307] width 80 height 20
click at [972, 21] on link at bounding box center [955, 23] width 60 height 47
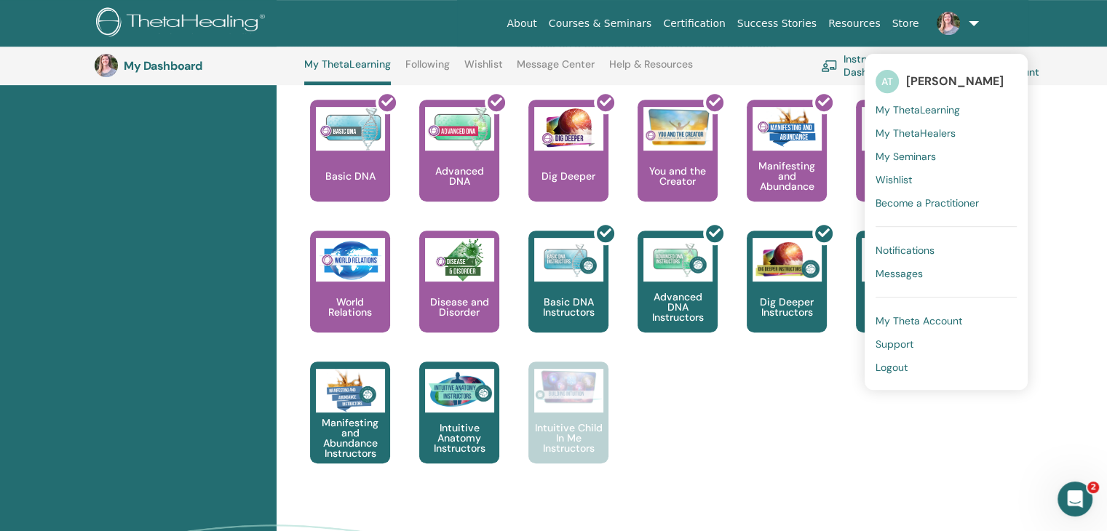
click at [896, 365] on span "Logout" at bounding box center [891, 367] width 32 height 13
